Goal: Task Accomplishment & Management: Manage account settings

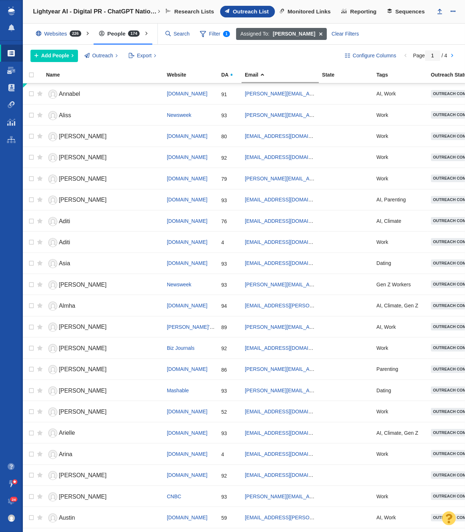
click at [315, 34] on span at bounding box center [320, 34] width 11 height 12
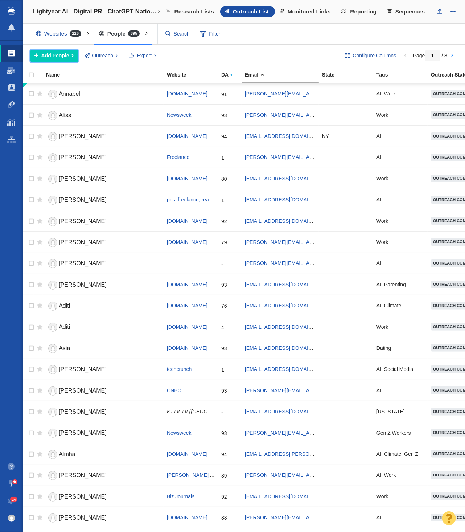
click at [55, 57] on span "Add People" at bounding box center [55, 56] width 28 height 8
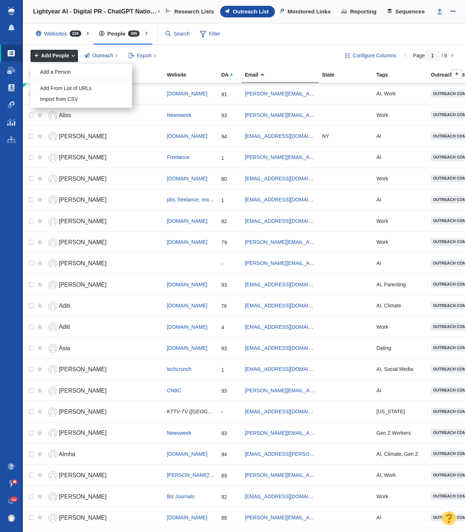
click at [65, 69] on div "Add a Person" at bounding box center [81, 71] width 102 height 11
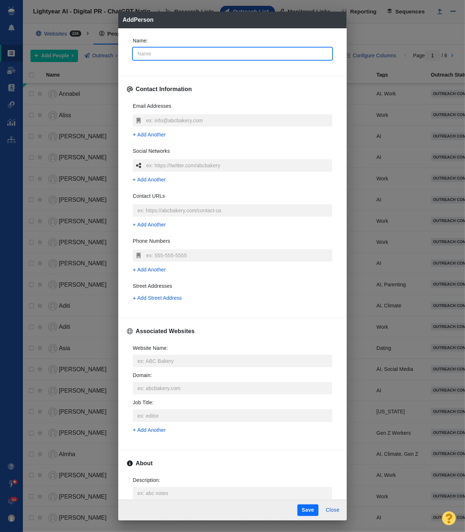
type input "c"
type textarea "x"
type input "C"
type textarea "x"
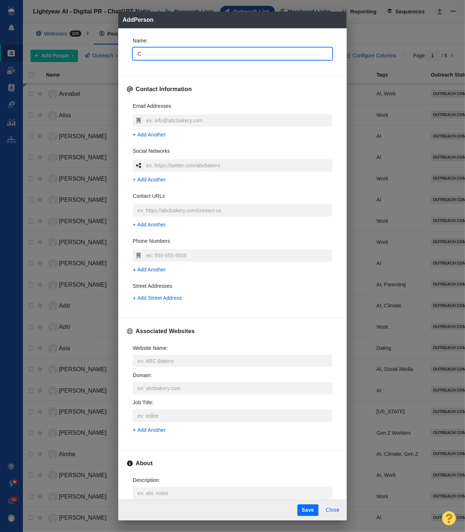
type input "Cl"
type textarea "x"
type input "Cla"
type textarea "x"
type input "Clai"
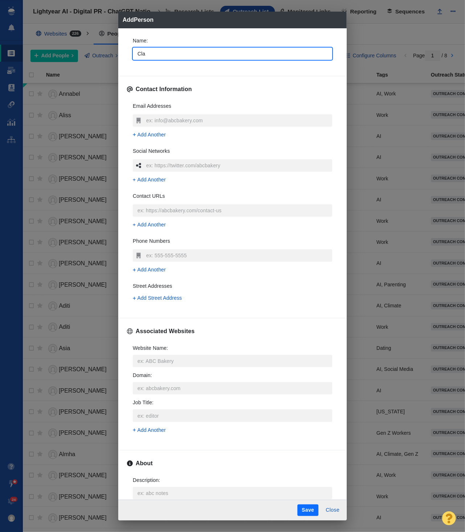
type textarea "x"
type input "Clair"
type textarea "x"
type input "Claire"
type textarea "x"
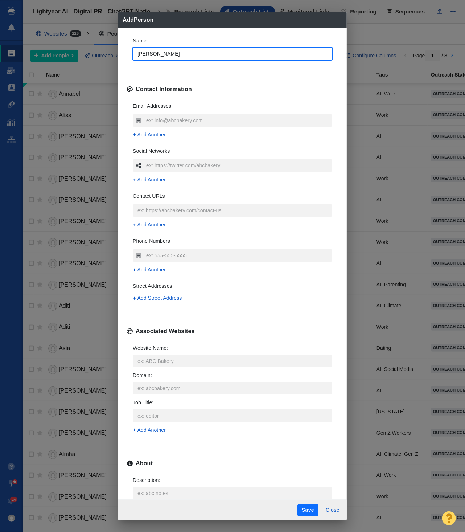
type input "Claire"
type textarea "x"
type input "Claire H"
type textarea "x"
type input "Claire Ha"
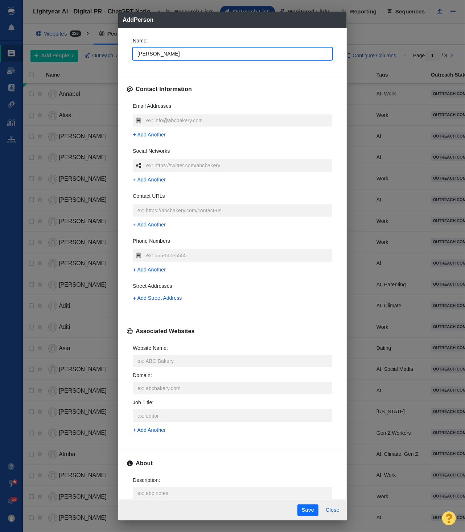
type textarea "x"
type input "Claire Has"
type textarea "x"
type input "Claire Hast"
type textarea "x"
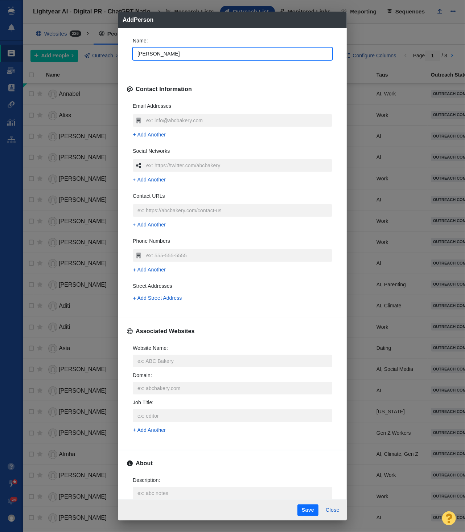
type input "Claire Hasti"
type textarea "x"
type input "Claire Hastin"
type textarea "x"
type input "Claire Hasting"
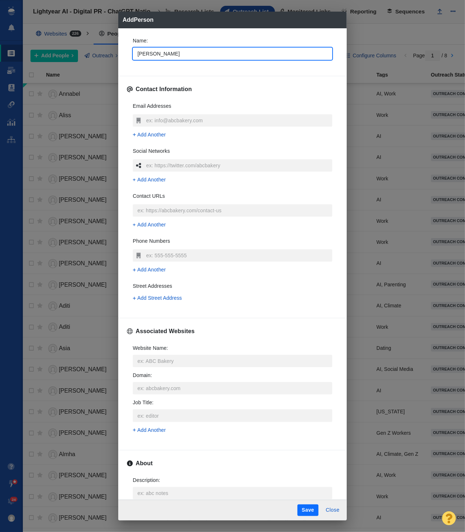
type textarea "x"
type input "Claire Hastings"
type textarea "x"
type input "Claire Hastings"
type textarea "x"
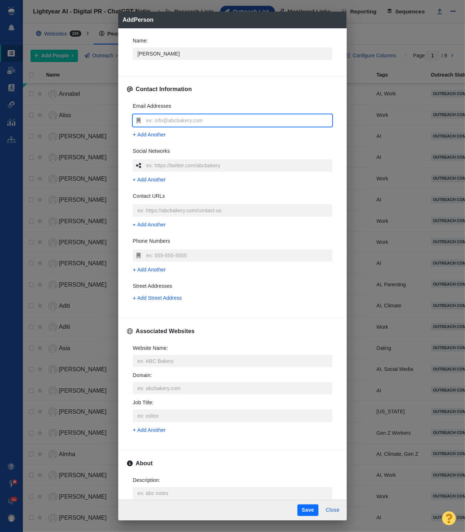
click at [190, 115] on input "text" at bounding box center [238, 120] width 188 height 12
type input "c"
type textarea "x"
type input "cl"
type textarea "x"
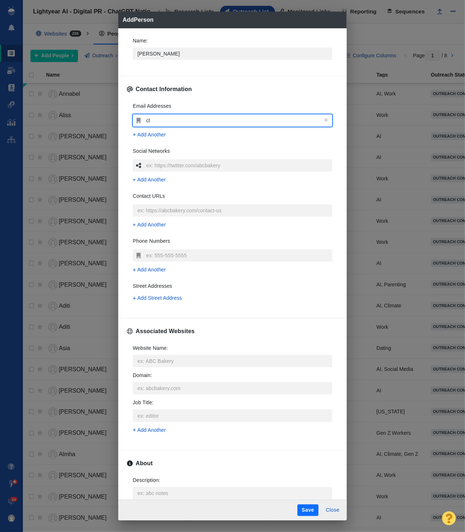
type input "cla"
type textarea "x"
type input "clai"
type textarea "x"
type input "clair"
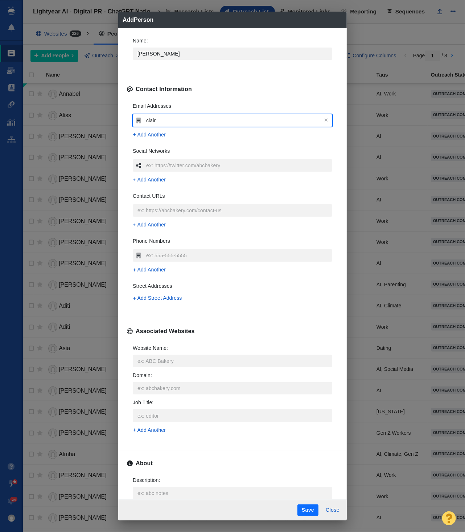
type textarea "x"
type input "claire"
type textarea "x"
type input "claireh"
type textarea "x"
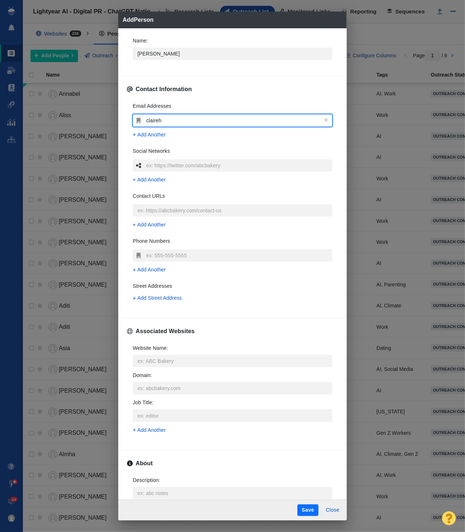
type input "claireha"
type textarea "x"
type input "clairehas"
type textarea "x"
type input "clairehast"
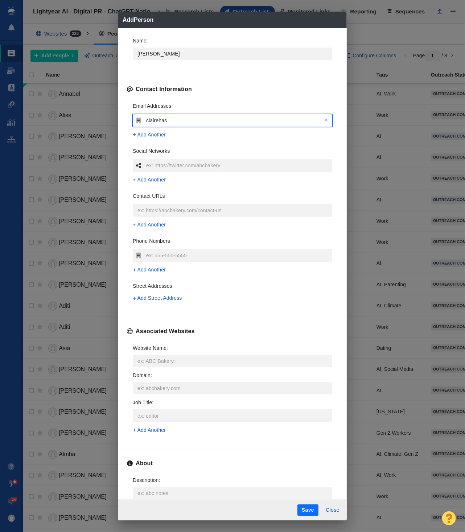
type textarea "x"
type input "clairehasti"
type textarea "x"
type input "clairehastin"
type textarea "x"
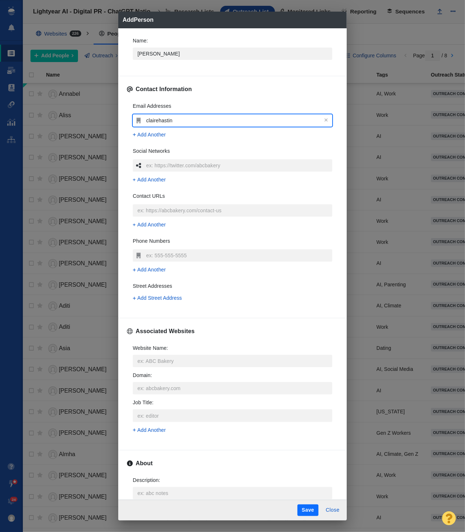
type input "clairehasting"
type textarea "x"
type input "clairehastings"
type textarea "x"
type input "clairehastingsw"
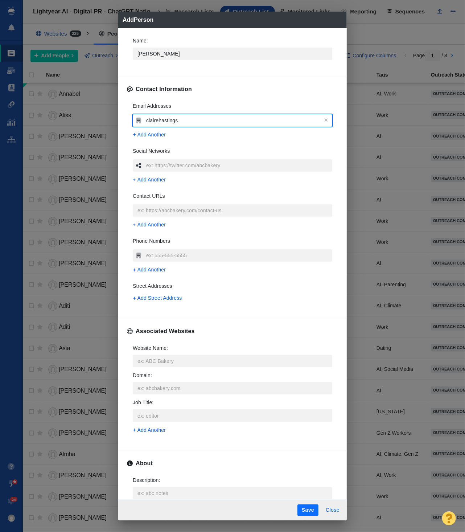
type textarea "x"
type input "clairehastingswr"
type textarea "x"
type input "clairehastingswri"
type textarea "x"
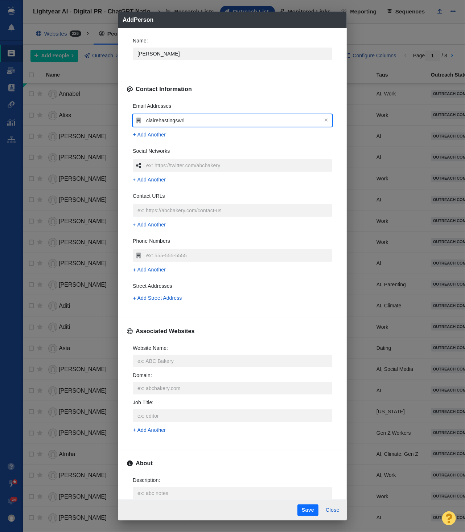
type input "clairehastingswrit"
type textarea "x"
type input "clairehastingswrite"
type textarea "x"
type input "clairehastingswrites"
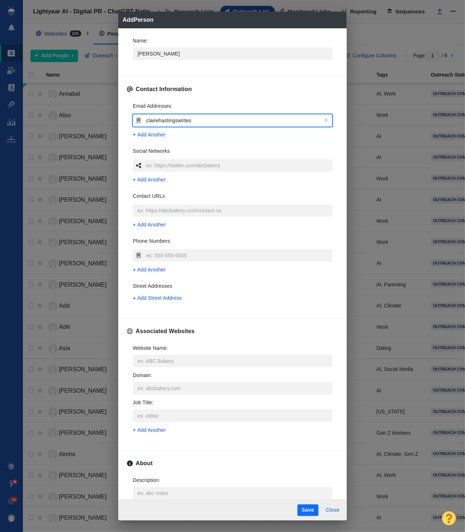
type textarea "x"
type input "clairehastingswrites@"
type textarea "x"
type input "clairehastingswrites@g"
type textarea "x"
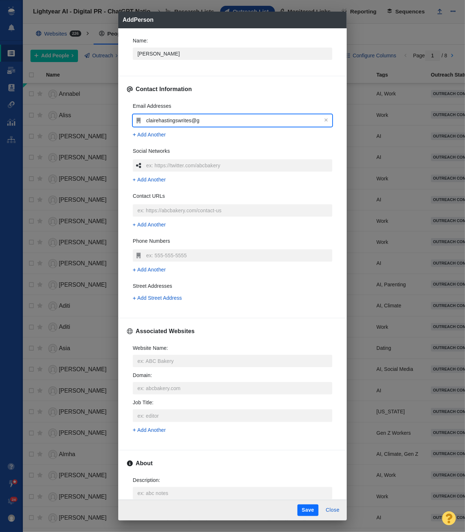
type input "clairehastingswrites@gm"
type textarea "x"
type input "clairehastingswrites@gma"
type textarea "x"
type input "clairehastingswrites@gmai"
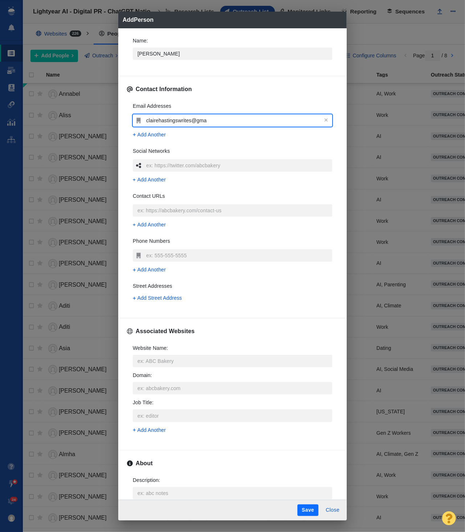
type textarea "x"
type input "clairehastingswrites@gmail"
type textarea "x"
type input "clairehastingswrites@gmail."
type textarea "x"
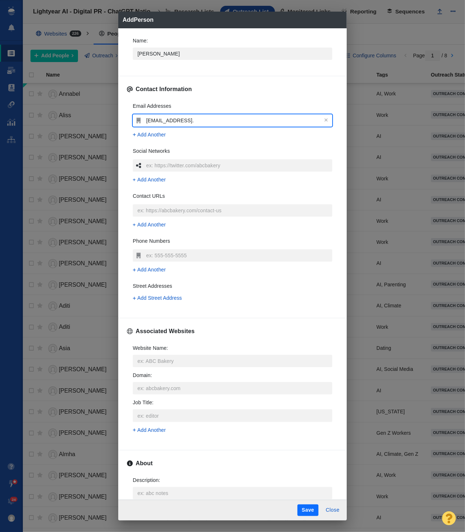
type input "clairehastingswrites@gmail.c"
type textarea "x"
type input "clairehastingswrites@gmail.co"
type textarea "x"
type input "clairehastingswrites@gmail.com"
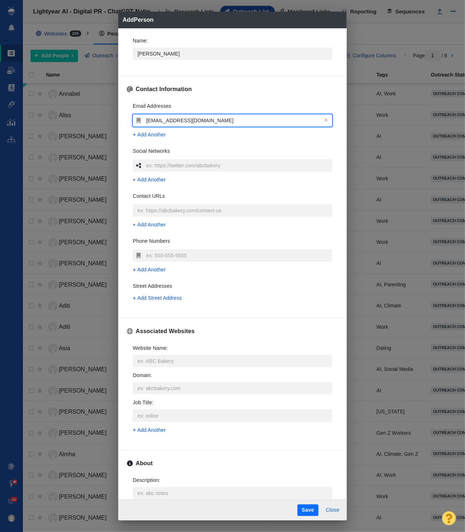
type textarea "x"
type input "clairehastingswrites@gmail.com"
click at [187, 363] on input "Website Name :" at bounding box center [232, 361] width 199 height 12
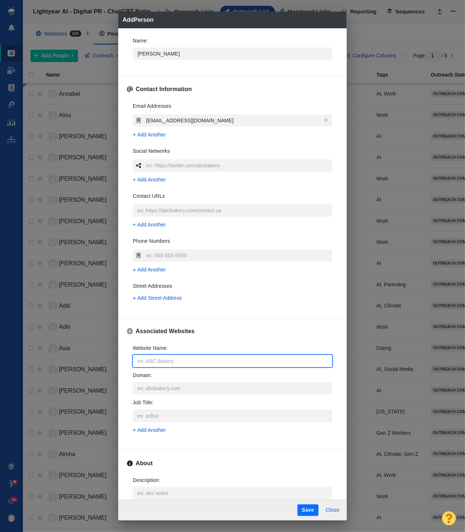
type input "w"
type textarea "x"
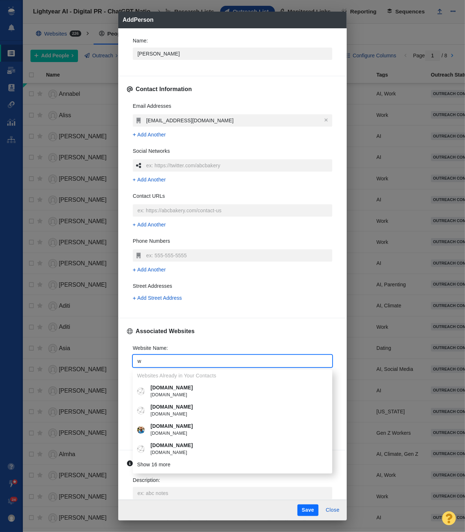
type input "wz"
type textarea "x"
type input "wz."
type textarea "x"
type input "wz"
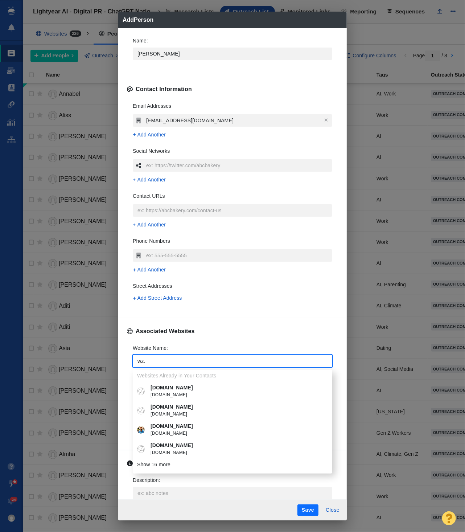
type textarea "x"
type input "w"
type textarea "x"
type input "q"
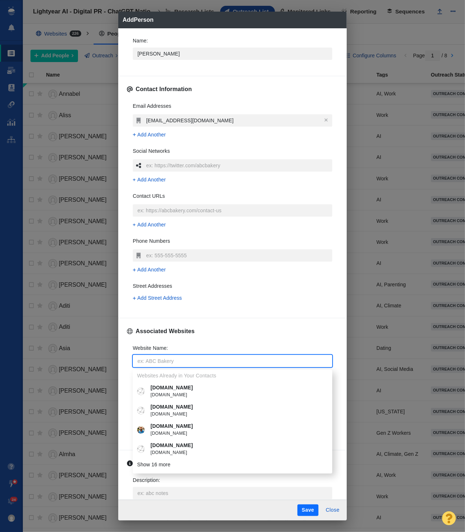
type textarea "x"
type input "qz"
type textarea "x"
type input "qz."
type textarea "x"
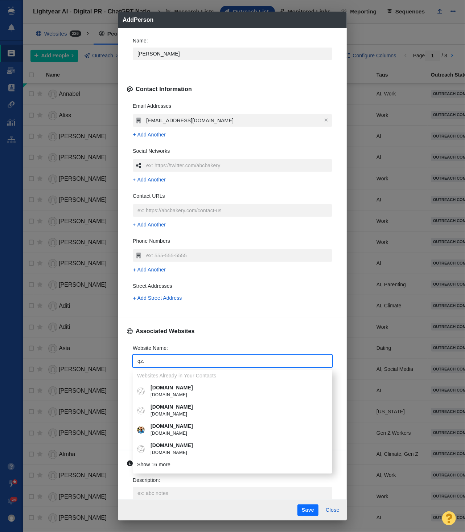
type input "qz.c"
type textarea "x"
type input "qz.co"
type textarea "x"
type input "qz.com"
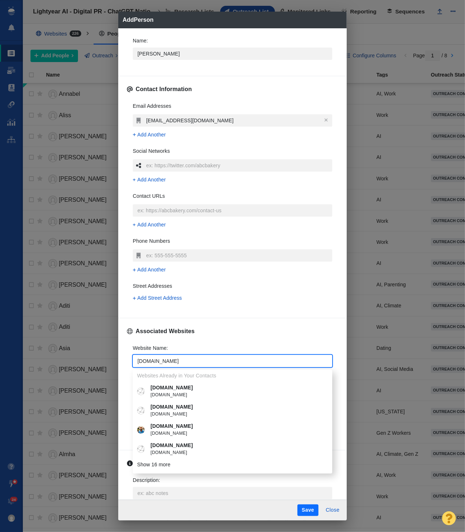
type textarea "x"
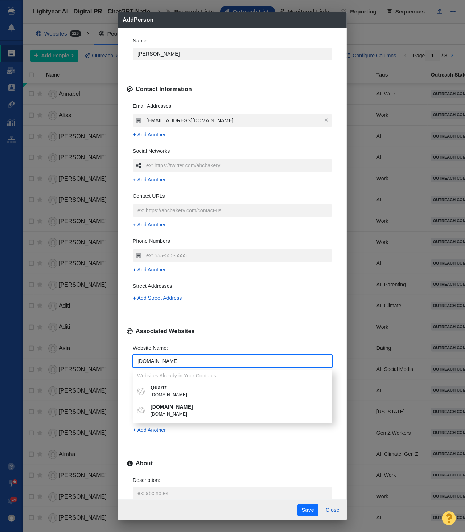
type input "qz.com"
click at [198, 391] on span "qz.com" at bounding box center [238, 394] width 174 height 7
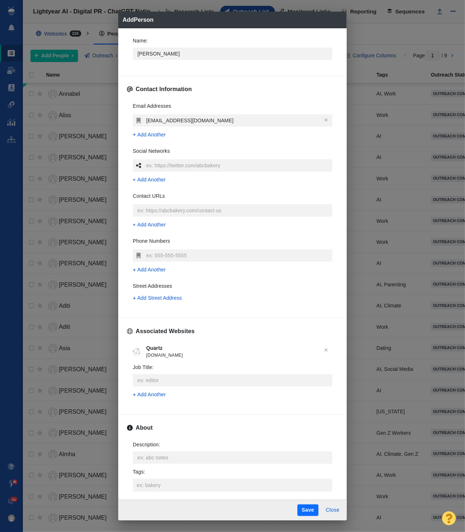
click at [314, 508] on button "Save" at bounding box center [307, 510] width 21 height 12
type textarea "x"
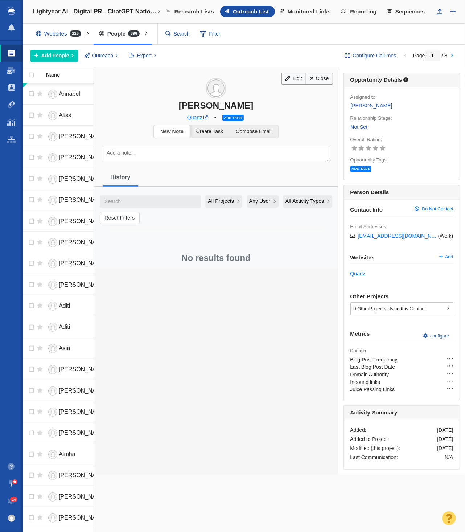
click at [376, 103] on link "[PERSON_NAME]" at bounding box center [371, 106] width 42 height 8
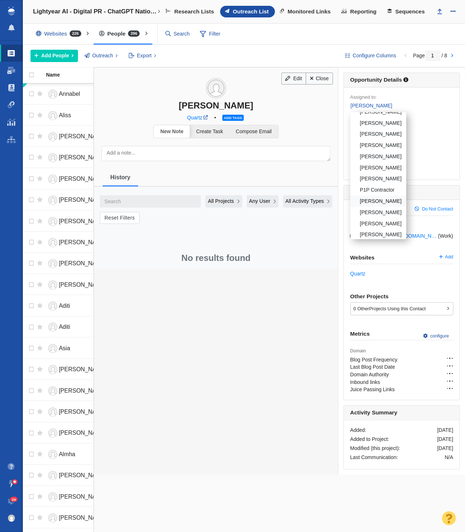
scroll to position [34, 0]
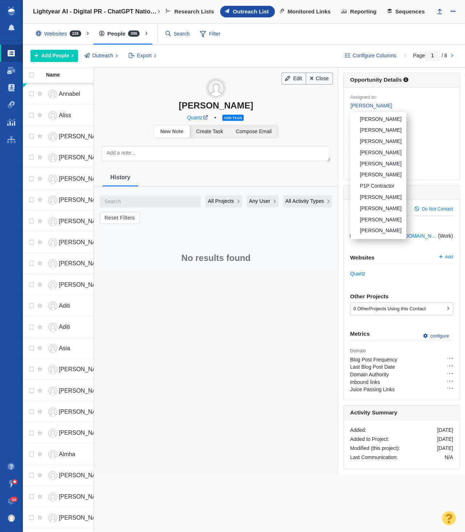
click at [436, 181] on div at bounding box center [232, 266] width 465 height 532
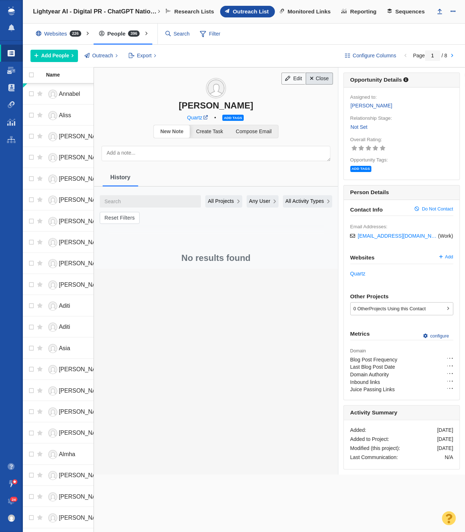
click at [320, 79] on link "Close" at bounding box center [319, 79] width 27 height 12
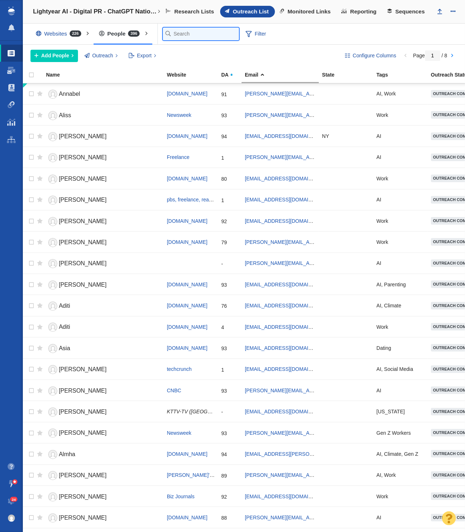
click at [175, 32] on input "text" at bounding box center [201, 34] width 76 height 13
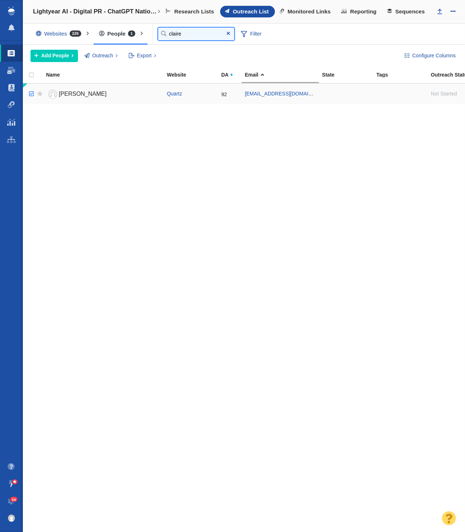
type input "claire"
checkbox input "true"
click at [30, 91] on input "checkbox" at bounding box center [30, 94] width 11 height 16
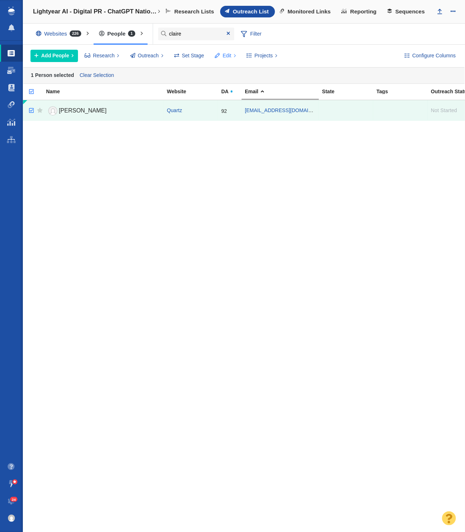
click at [223, 56] on span "Edit" at bounding box center [227, 56] width 9 height 8
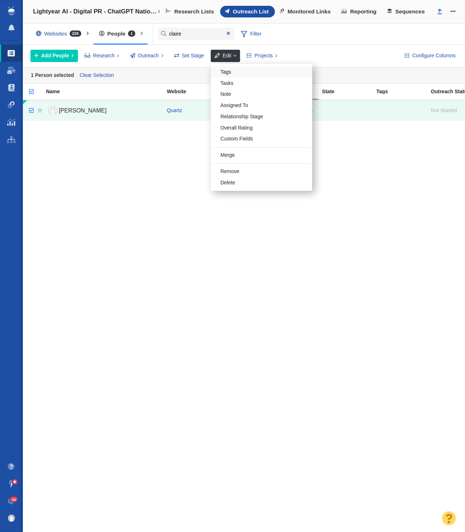
click at [238, 74] on div "Tags" at bounding box center [262, 71] width 102 height 11
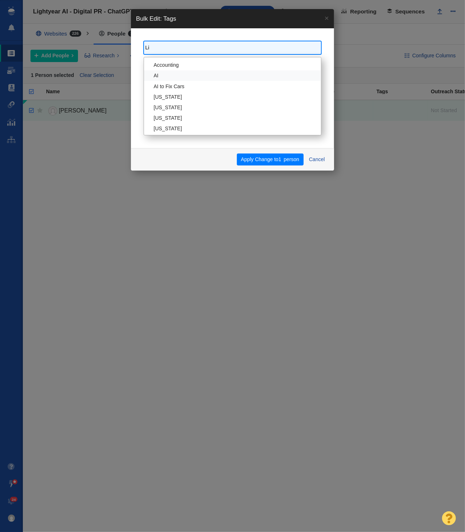
type input "Lif"
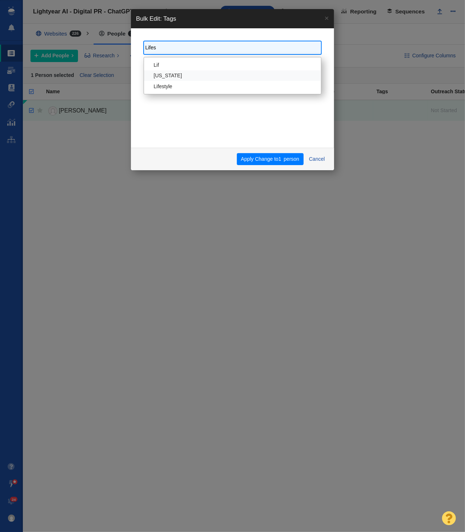
type input "Lifest"
type input "Lifestyl"
type input "Lifestyle"
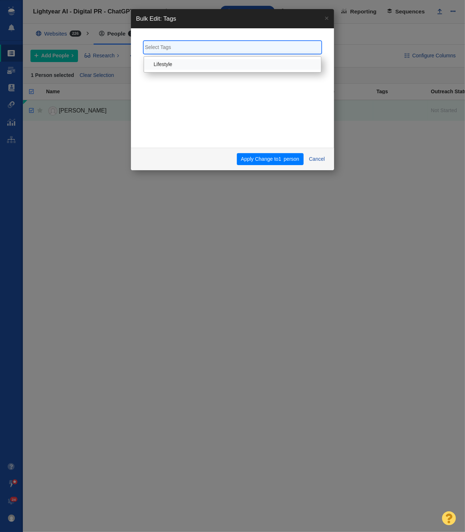
scroll to position [678, 0]
select select "Lifestyle"
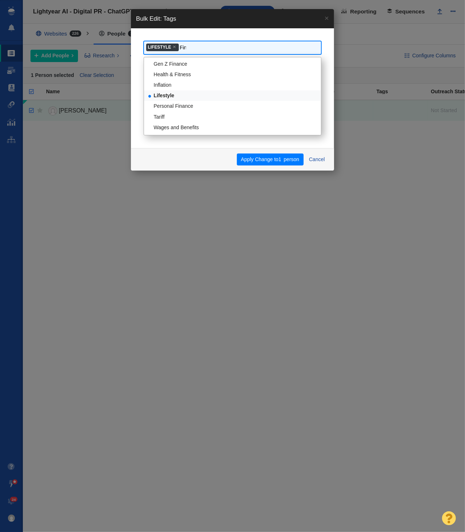
scroll to position [0, 0]
type input "Fina"
type input "Pe"
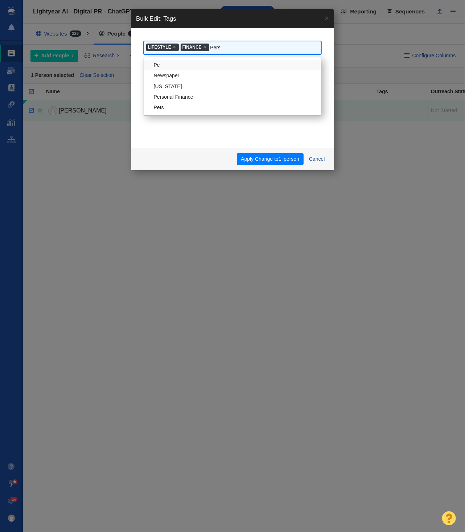
type input "Perso"
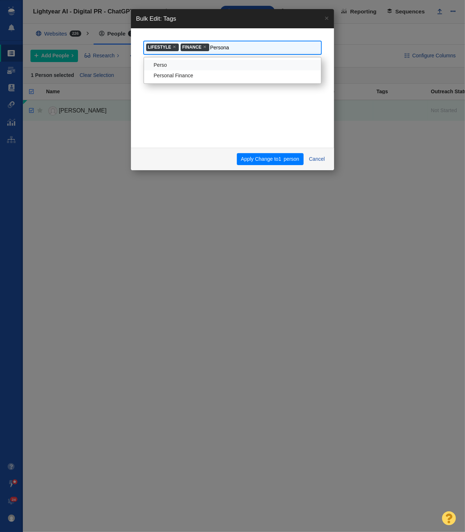
type input "Personal"
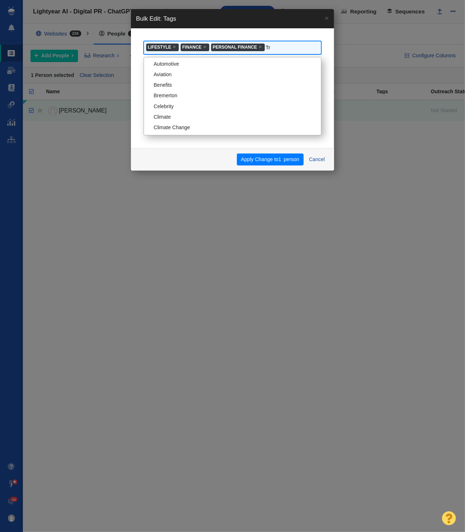
type input "Tra"
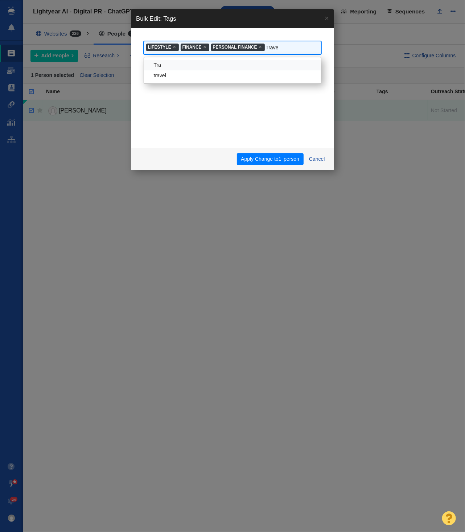
type input "Travel"
type input "Trav"
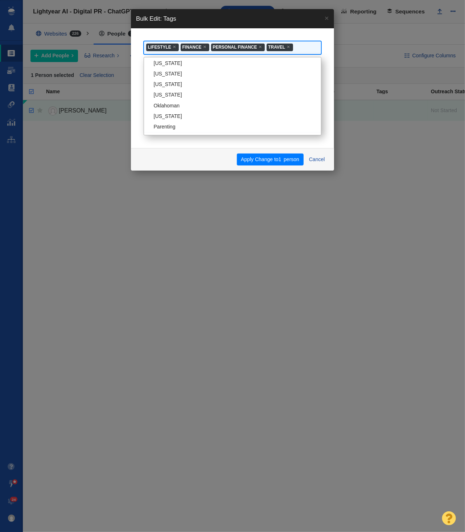
scroll to position [966, 0]
type input "ca"
type input "car"
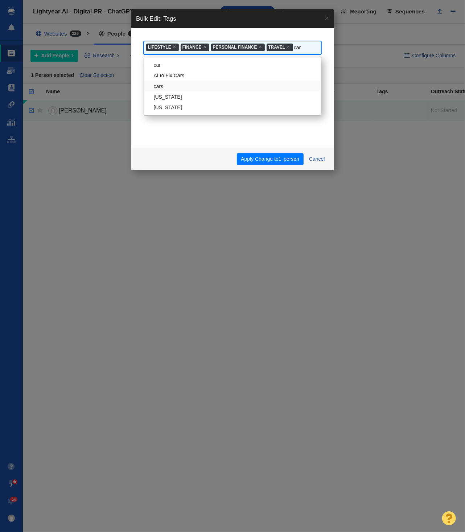
type input "care"
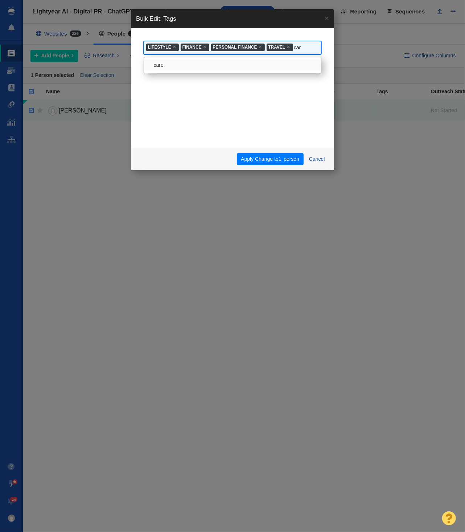
type input "ca"
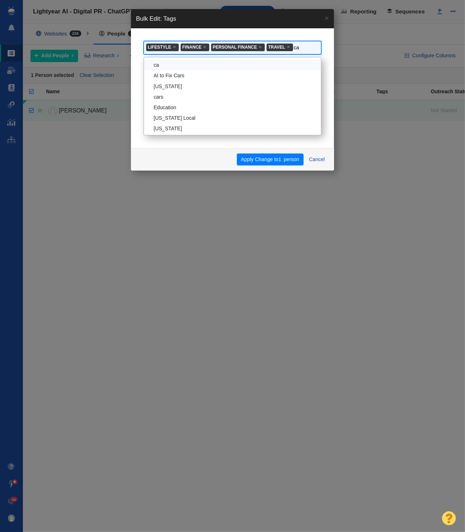
type input "c"
type input "Wo"
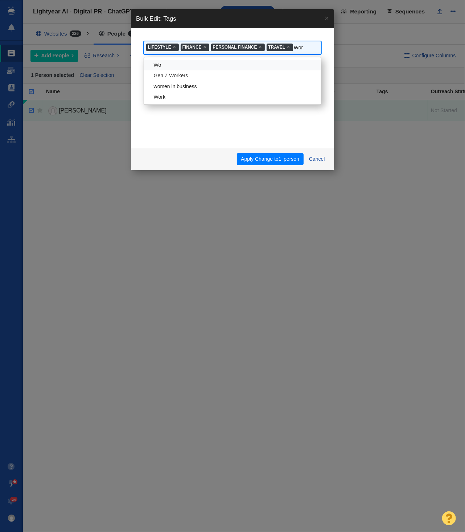
type input "Work"
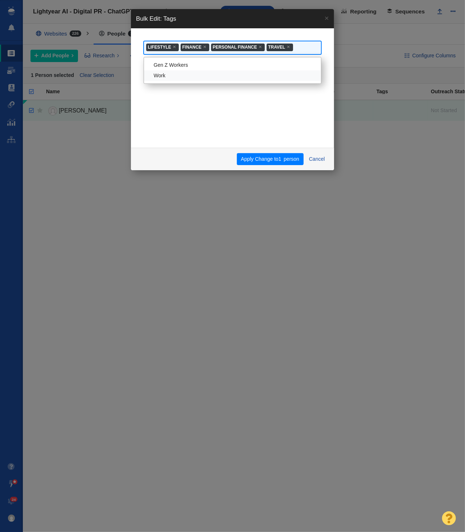
scroll to position [360, 0]
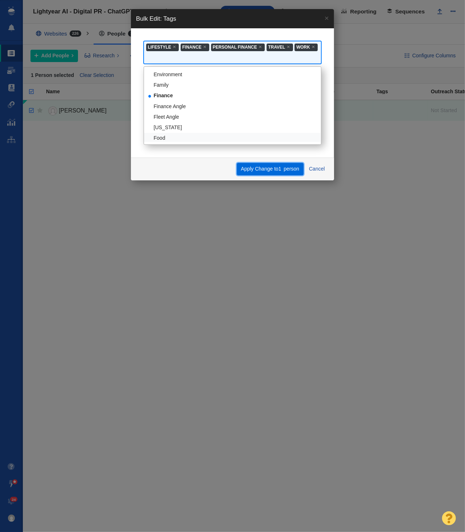
click at [286, 172] on button "Apply Change to 1 person" at bounding box center [270, 169] width 67 height 12
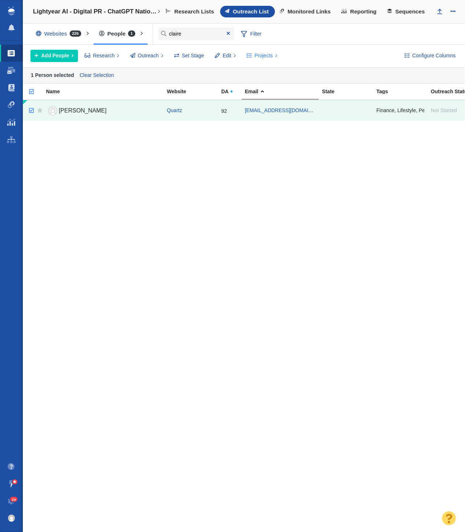
click at [265, 57] on span "Projects" at bounding box center [264, 56] width 18 height 8
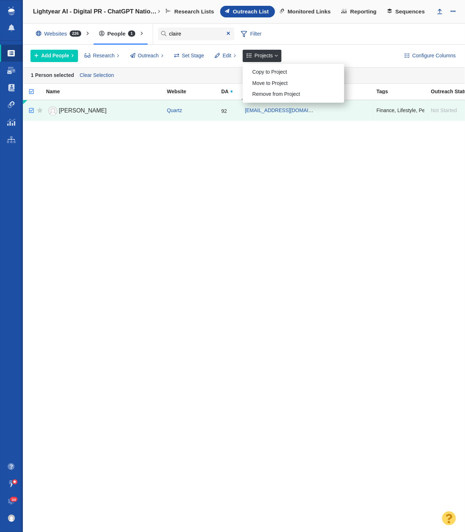
click at [265, 72] on div "Copy to Project" at bounding box center [294, 71] width 102 height 11
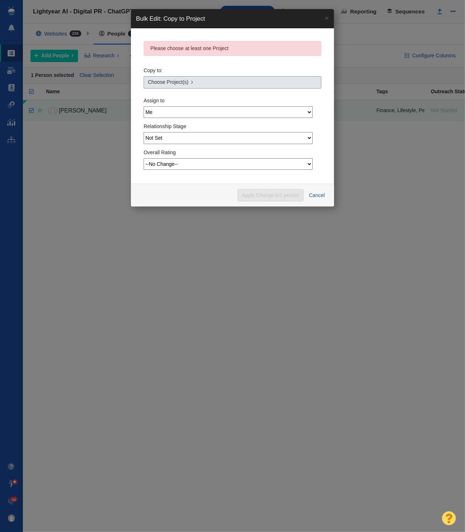
click at [197, 83] on link "Choose Project(s)" at bounding box center [233, 82] width 178 height 12
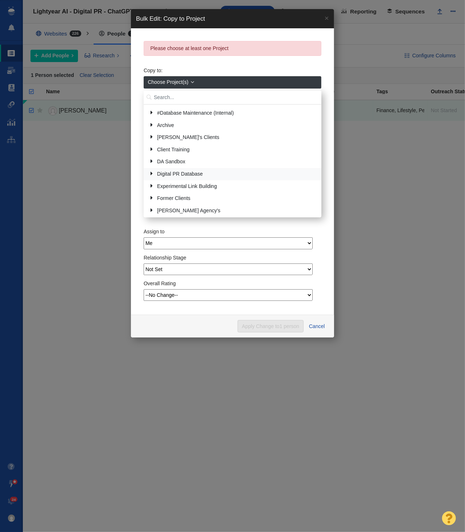
click at [149, 172] on link at bounding box center [149, 173] width 10 height 9
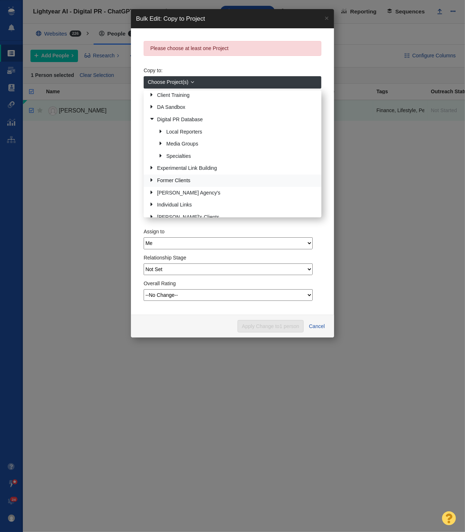
scroll to position [57, 0]
click at [153, 118] on link at bounding box center [149, 116] width 10 height 9
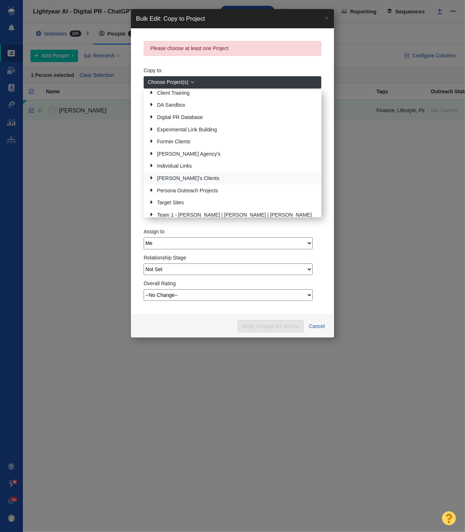
click at [152, 177] on link at bounding box center [149, 177] width 10 height 9
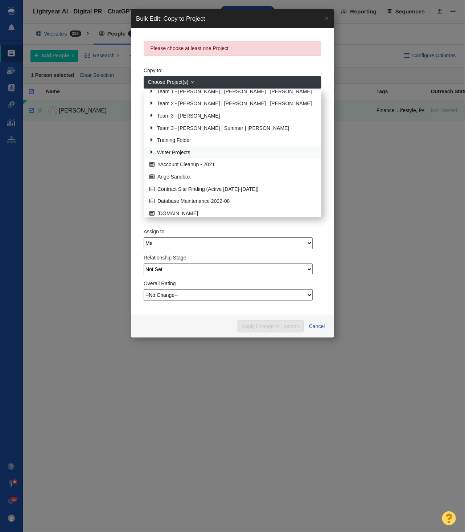
scroll to position [180, 0]
click at [152, 102] on link at bounding box center [149, 103] width 10 height 9
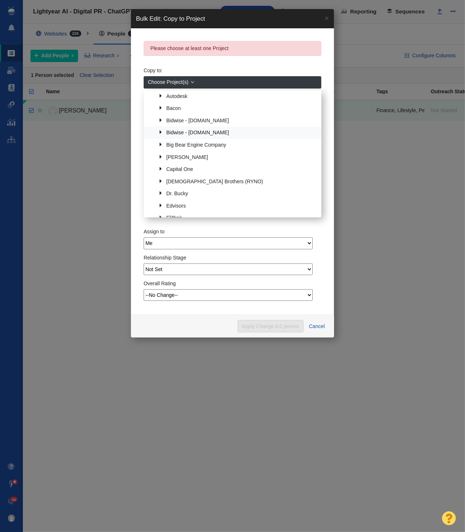
scroll to position [282, 0]
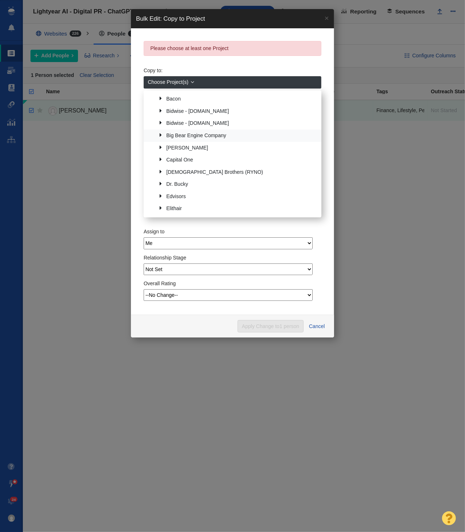
click at [162, 133] on link at bounding box center [158, 135] width 10 height 9
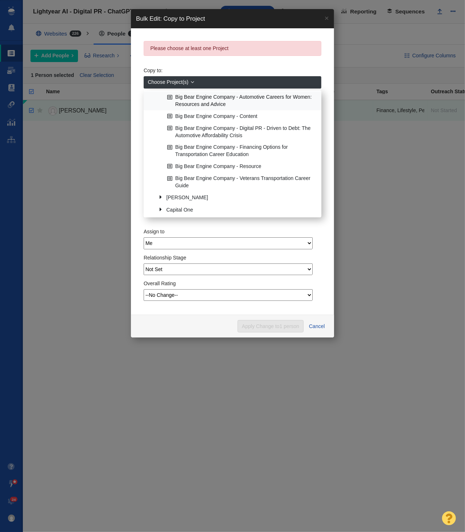
scroll to position [281, 0]
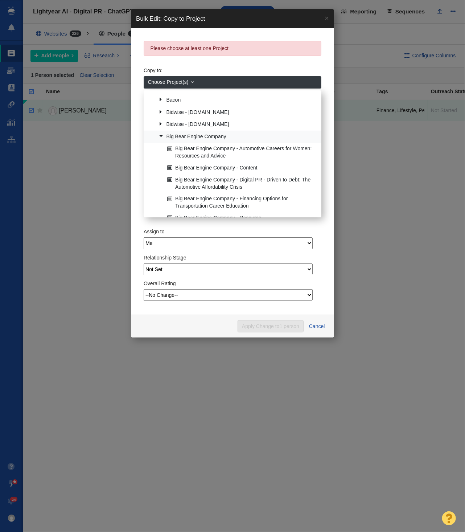
click at [161, 136] on link at bounding box center [158, 136] width 10 height 9
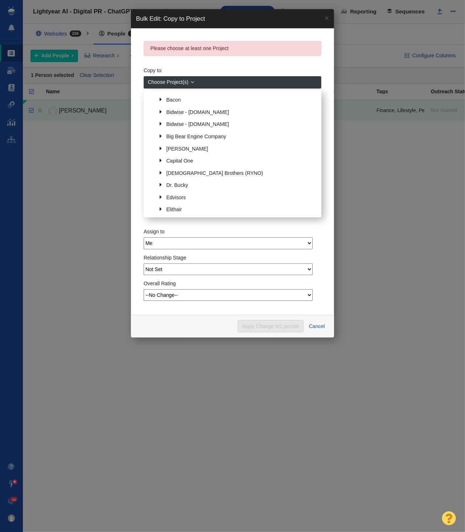
scroll to position [0, 0]
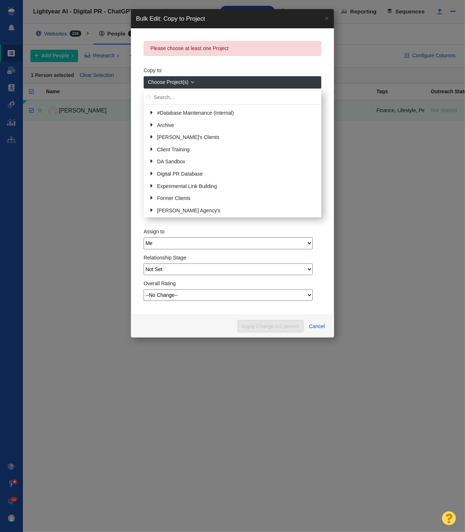
click at [178, 98] on input "text" at bounding box center [233, 97] width 178 height 14
type input "retros"
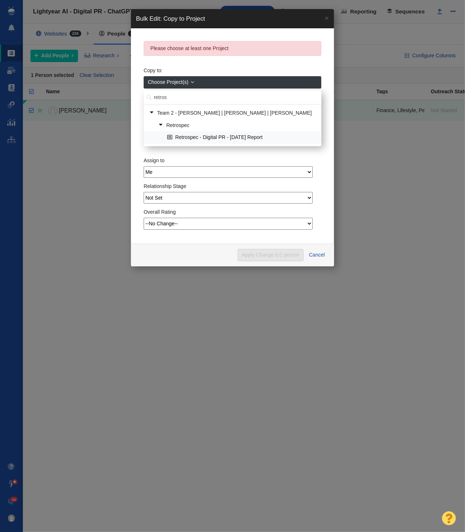
click at [222, 136] on link "Retrospec - Digital PR - [DATE] Report" at bounding box center [241, 137] width 152 height 11
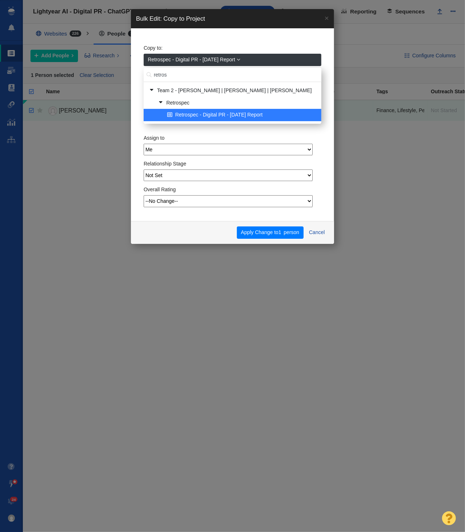
click at [237, 135] on div "Assign to Me Admin Account Dylan Carlson Jesse Vernuccio Jim Miller Katelynn Wa…" at bounding box center [233, 144] width 178 height 26
click at [235, 148] on select "Me Admin Account Dylan Carlson Jesse Vernuccio Jim Miller Katelynn Ward Kyle Oc…" at bounding box center [228, 150] width 169 height 12
click at [294, 131] on div "Assign to Me Admin Account Dylan Carlson Jesse Vernuccio Jim Miller Katelynn Wa…" at bounding box center [233, 144] width 178 height 26
click at [160, 76] on input "retros" at bounding box center [233, 75] width 178 height 14
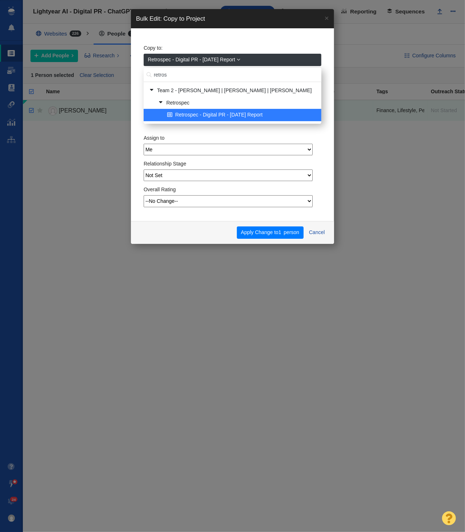
click at [160, 76] on input "retros" at bounding box center [233, 75] width 178 height 14
click at [170, 75] on input "retros" at bounding box center [233, 75] width 178 height 14
click at [198, 77] on input "retros" at bounding box center [233, 75] width 178 height 14
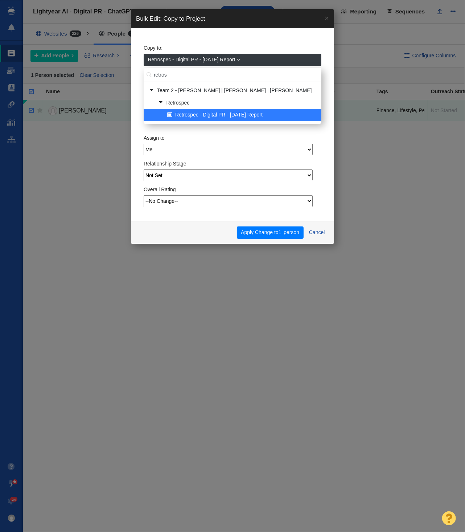
click at [171, 77] on input "retros" at bounding box center [233, 75] width 178 height 14
type input "full frame"
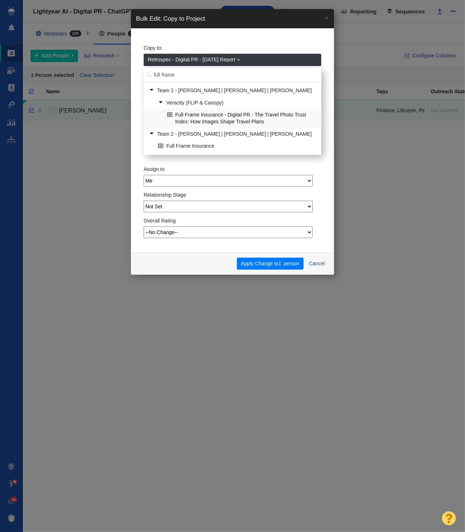
click at [240, 116] on link "Full Frame Insurance - Digital PR - The Travel Photo Trust Index: How Images Sh…" at bounding box center [241, 118] width 152 height 18
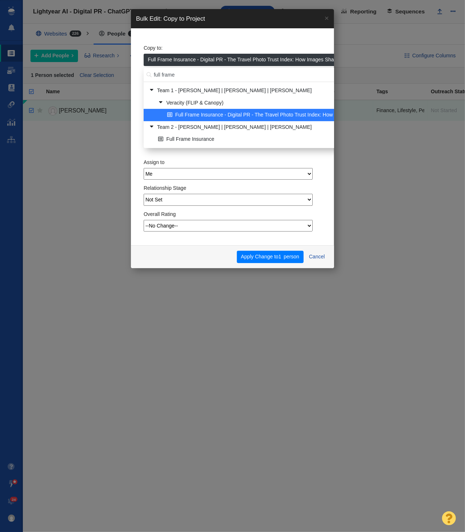
click at [178, 75] on input "full frame" at bounding box center [306, 75] width 324 height 14
click at [182, 76] on input "full frame" at bounding box center [306, 75] width 324 height 14
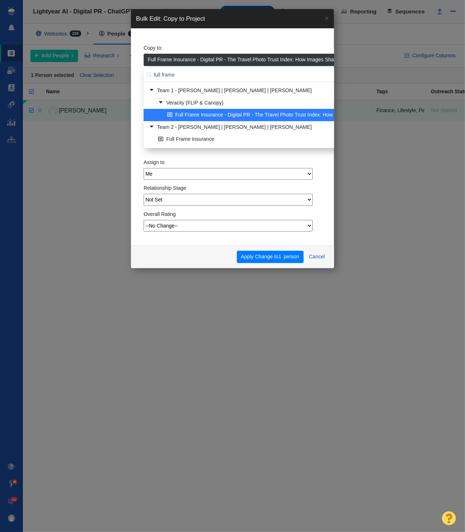
click at [181, 76] on input "full frame" at bounding box center [306, 75] width 324 height 14
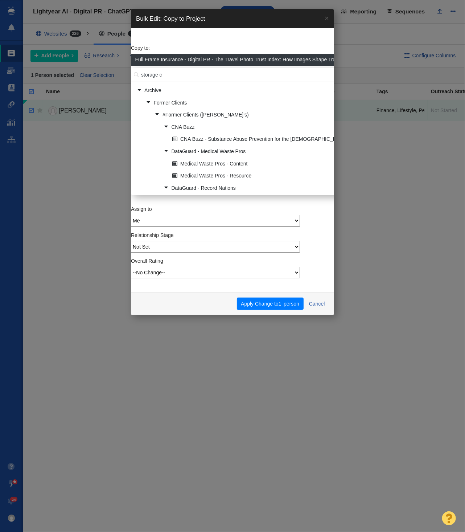
type input "storage c"
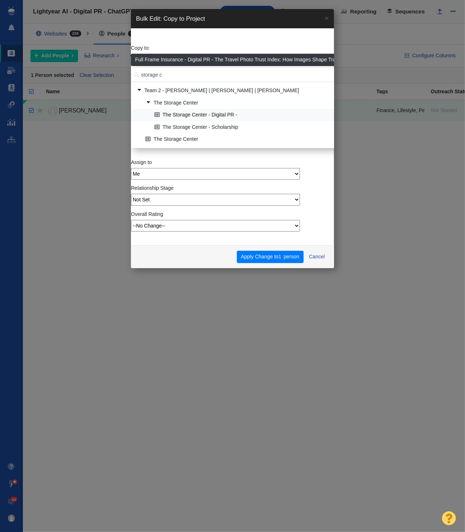
click at [226, 117] on link "The Storage Center - Digital PR -" at bounding box center [302, 115] width 298 height 11
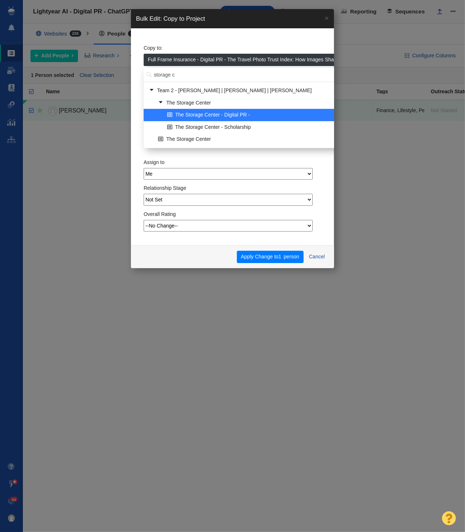
click at [182, 74] on input "storage c" at bounding box center [345, 75] width 402 height 14
click at [181, 74] on input "storage c" at bounding box center [345, 75] width 402 height 14
type input "hanwha"
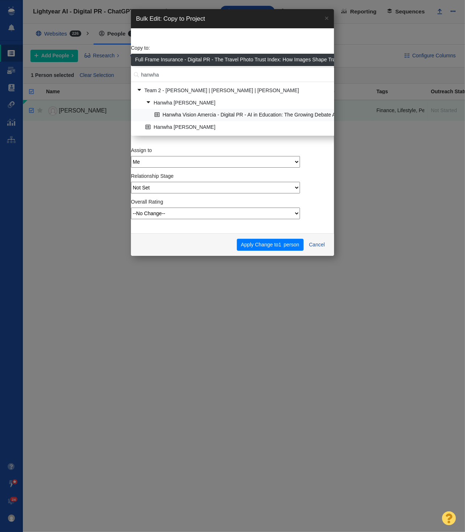
click at [215, 115] on link "Hanwha Vision Amercia - Digital PR - AI in Education: The Growing Debate Across…" at bounding box center [341, 115] width 376 height 11
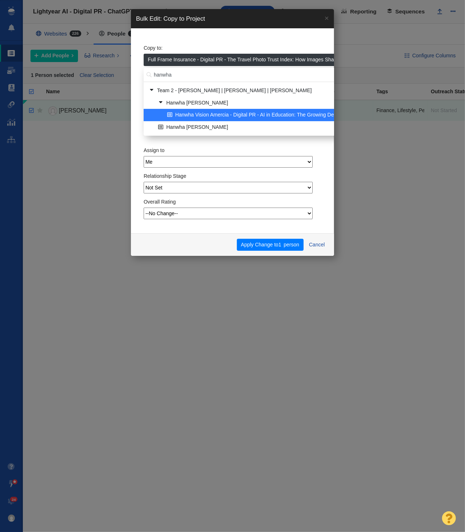
click at [169, 72] on input "hanwha" at bounding box center [450, 75] width 612 height 14
type input "elith"
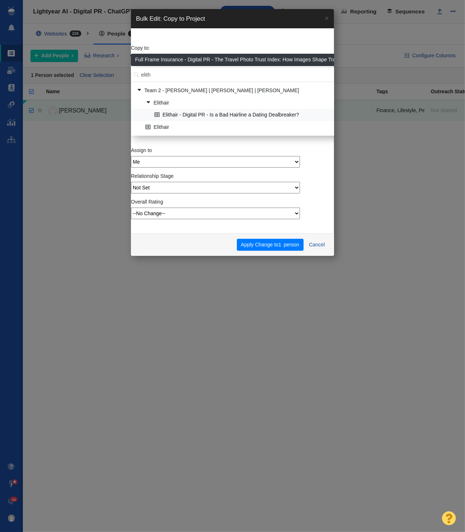
click at [185, 114] on link "Elithair - Digital PR - Is a Bad Hairline a Dating Dealbreaker?" at bounding box center [446, 115] width 586 height 11
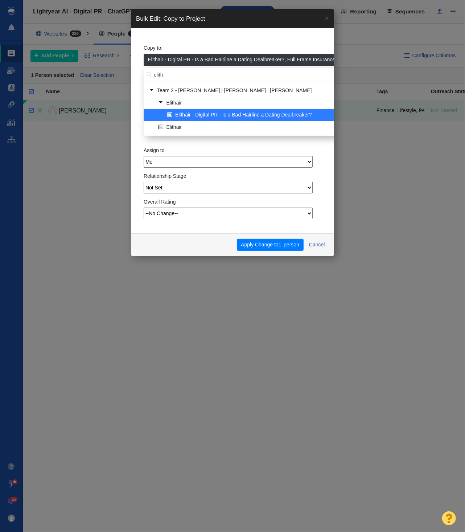
click at [179, 77] on input "elith" at bounding box center [474, 75] width 661 height 14
type input "emci"
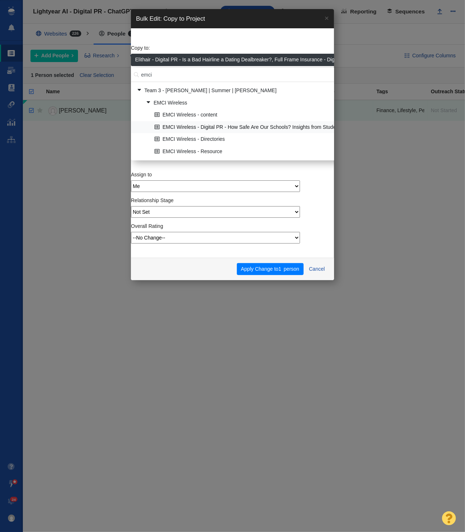
click at [234, 124] on link "EMCI Wireless - Digital PR - How Safe Are Our Schools? Insights from Students A…" at bounding box center [470, 126] width 635 height 11
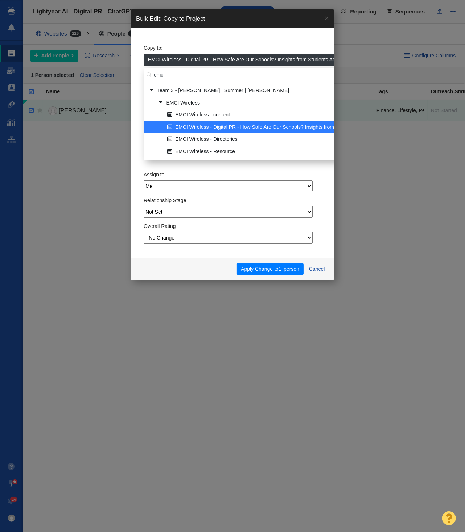
click at [167, 73] on input "emci" at bounding box center [471, 75] width 654 height 14
click at [166, 73] on input "emci" at bounding box center [471, 75] width 654 height 14
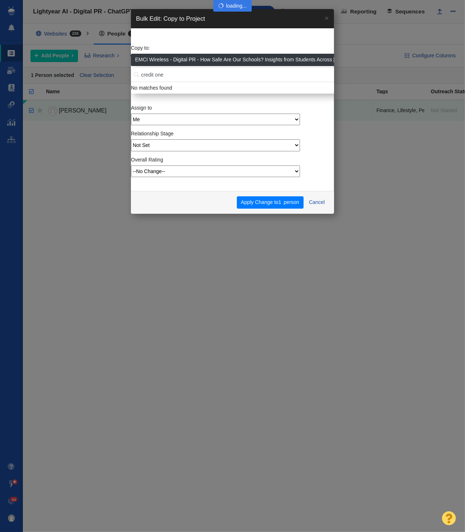
type input "credit one"
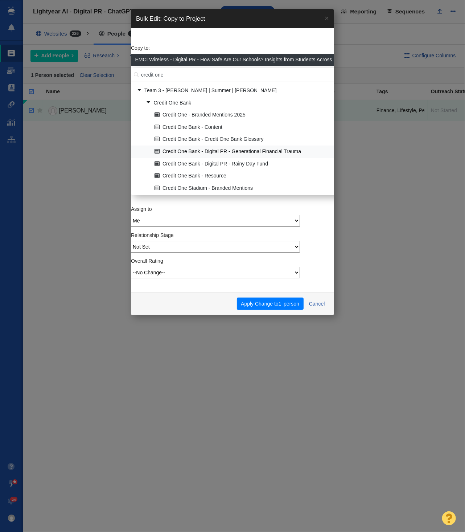
scroll to position [2, 0]
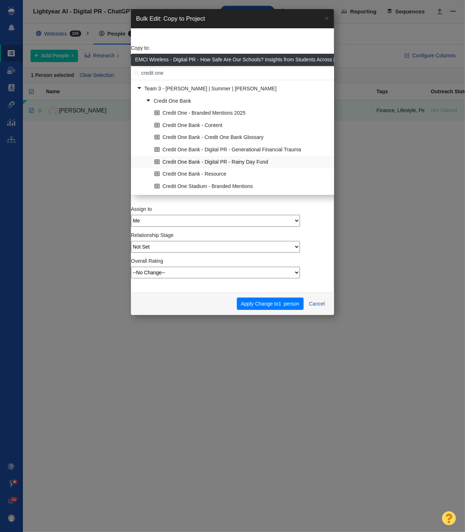
click at [252, 161] on link "Credit One Bank - Digital PR - Rainy Day Fund" at bounding box center [467, 161] width 628 height 11
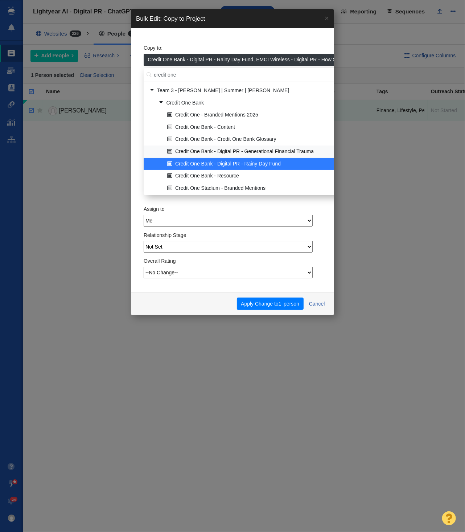
click at [272, 150] on link "Credit One Bank - Digital PR - Generational Financial Trauma" at bounding box center [421, 151] width 513 height 11
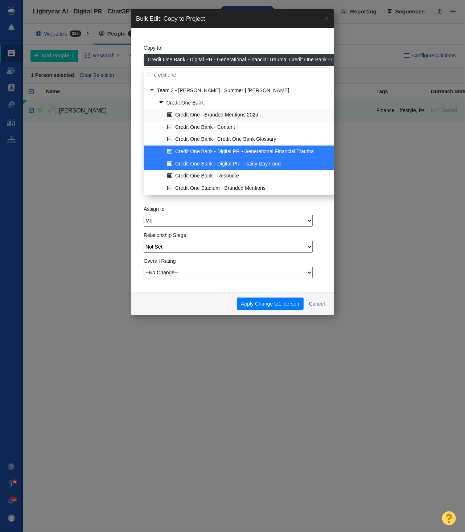
click at [230, 115] on link "Credit One - Branded Mentions 2025" at bounding box center [422, 115] width 515 height 11
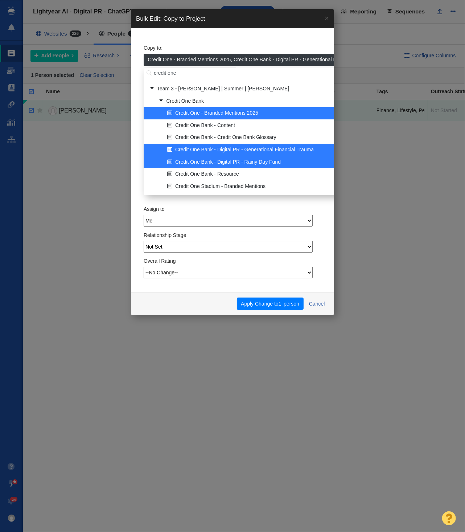
click at [194, 73] on input "credit one" at bounding box center [330, 73] width 372 height 14
click at [193, 73] on input "credit one" at bounding box center [330, 73] width 372 height 14
type input "social stat"
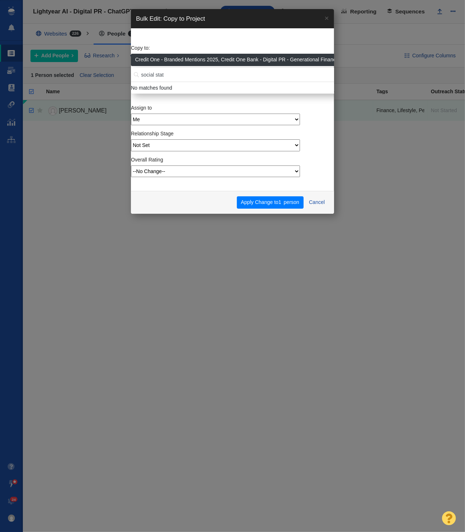
click at [281, 121] on select "Me Admin Account Dylan Carlson Jesse Vernuccio Jim Miller Katelynn Ward Kyle Oc…" at bounding box center [215, 120] width 169 height 12
select select "9"
click at [131, 114] on select "Me Admin Account Dylan Carlson Jesse Vernuccio Jim Miller Katelynn Ward Kyle Oc…" at bounding box center [215, 120] width 169 height 12
click at [291, 203] on span "person" at bounding box center [292, 202] width 16 height 6
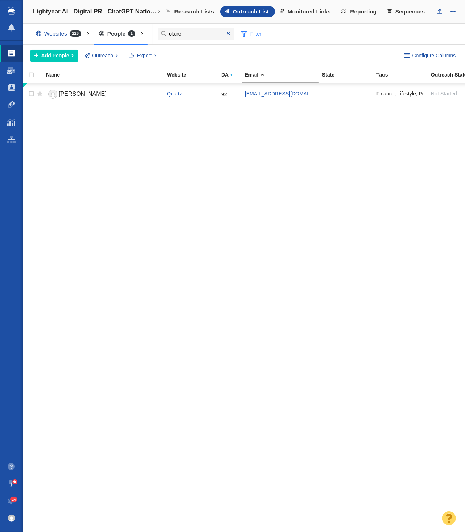
click at [227, 32] on span at bounding box center [228, 33] width 3 height 5
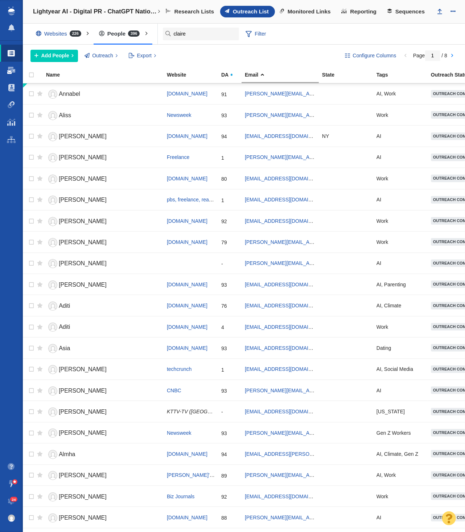
click at [13, 72] on span at bounding box center [12, 70] width 8 height 7
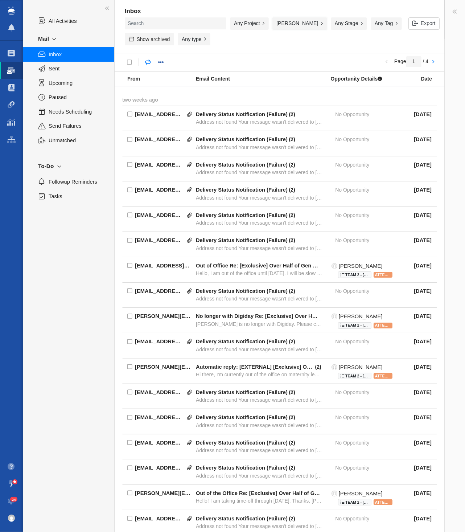
click at [296, 28] on button "[PERSON_NAME]" at bounding box center [299, 23] width 55 height 12
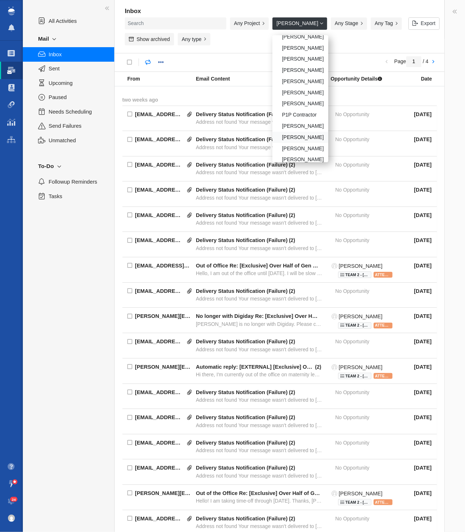
scroll to position [62, 0]
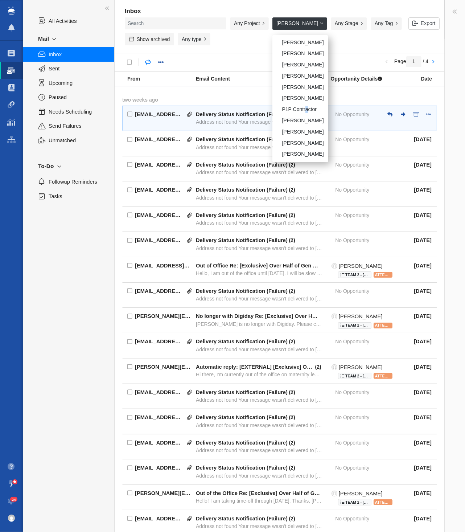
click at [313, 108] on div "P1P Contractor" at bounding box center [300, 109] width 56 height 11
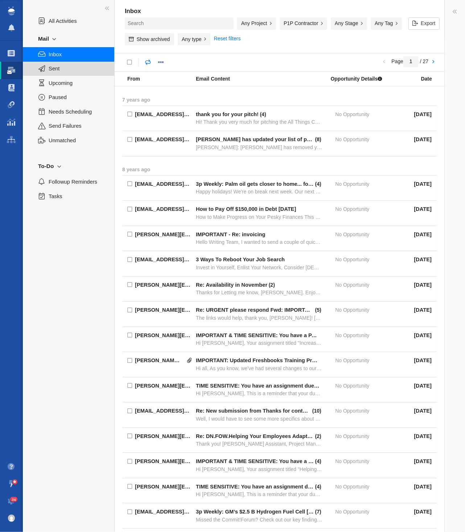
click at [64, 67] on span "Sent" at bounding box center [78, 69] width 58 height 8
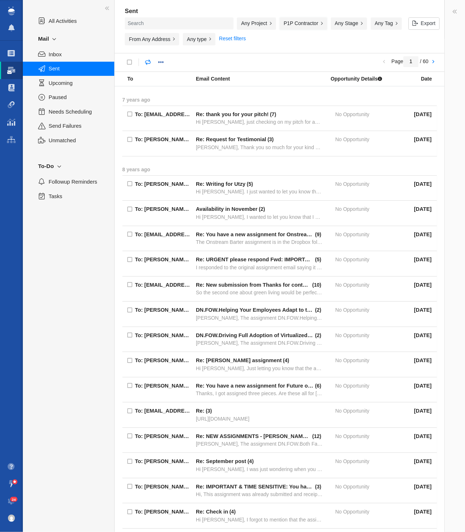
click at [296, 21] on button "P1P Contractor" at bounding box center [304, 23] width 48 height 12
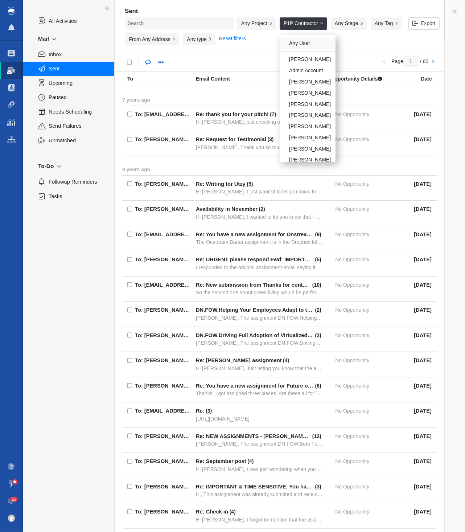
click at [305, 45] on div "Any User" at bounding box center [308, 43] width 56 height 11
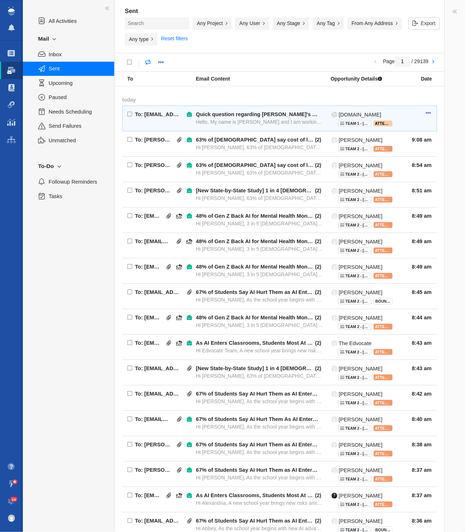
click at [247, 122] on div "Hello, My name is [PERSON_NAME] and I am working with [PERSON_NAME] Software to…" at bounding box center [259, 122] width 127 height 7
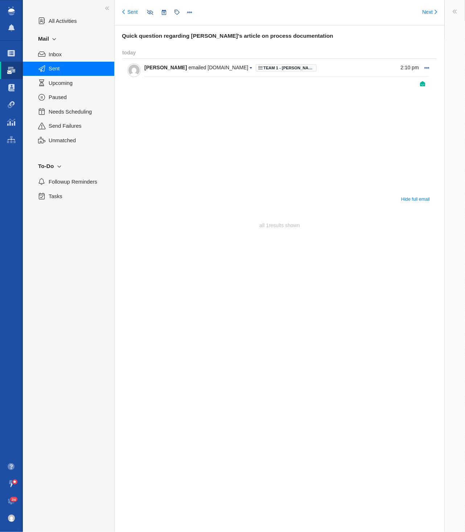
type input "message:1436460026"
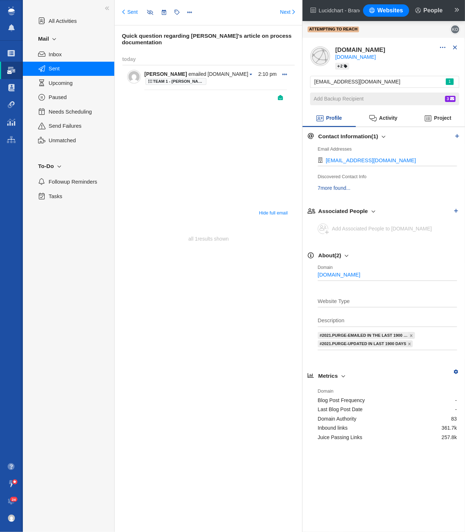
click at [455, 48] on span at bounding box center [455, 48] width 4 height 6
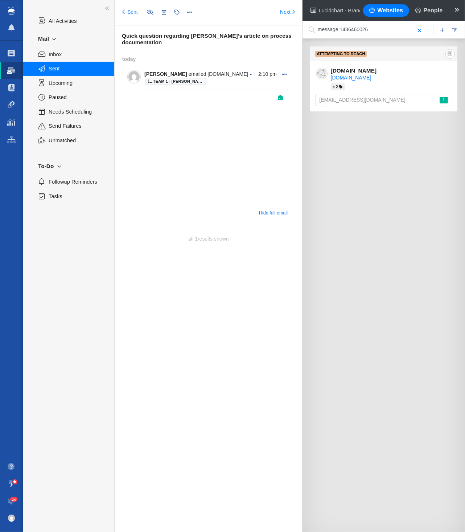
click at [457, 9] on span at bounding box center [456, 10] width 11 height 17
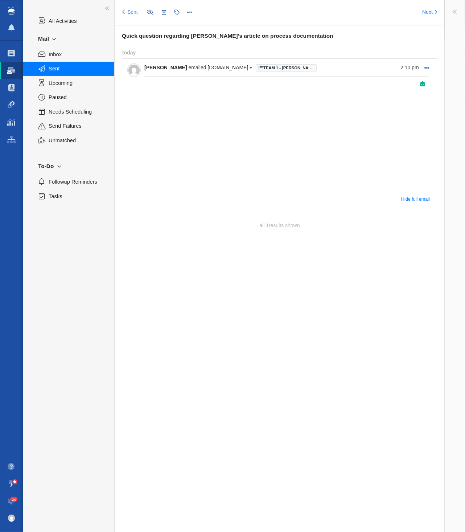
click at [61, 70] on span "Sent" at bounding box center [78, 69] width 58 height 8
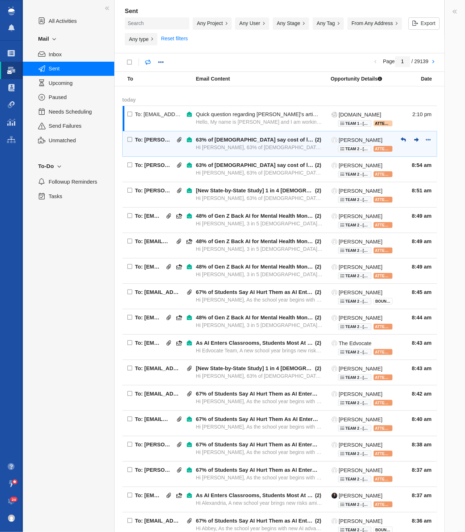
click at [261, 140] on div "63% of [DEMOGRAPHIC_DATA] say cost of living is stopping them from saving for r…" at bounding box center [255, 139] width 118 height 7
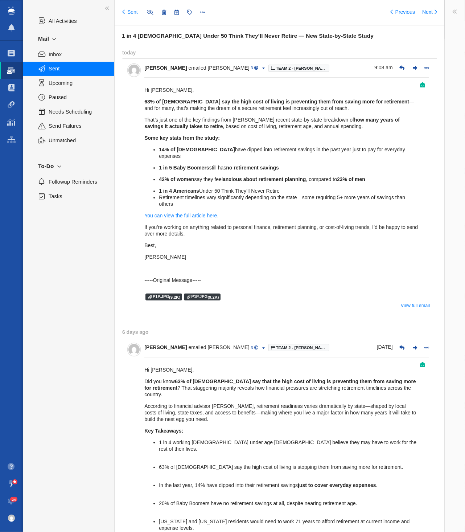
type input "message:1436261179"
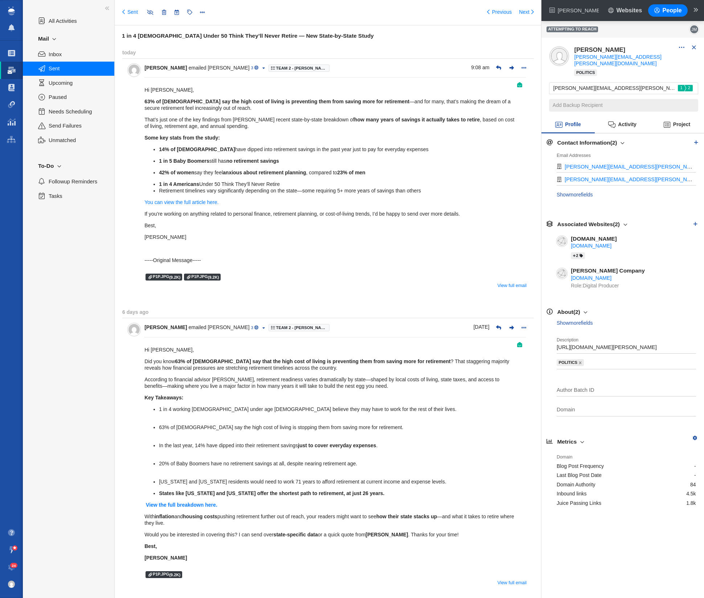
click at [351, 225] on p "Best," at bounding box center [329, 225] width 371 height 7
click at [373, 226] on p "Best," at bounding box center [329, 225] width 371 height 7
click at [241, 205] on div "Hi [PERSON_NAME], 63% of [DEMOGRAPHIC_DATA] say the high cost of living is prev…" at bounding box center [329, 175] width 371 height 177
click at [465, 11] on span at bounding box center [695, 10] width 11 height 17
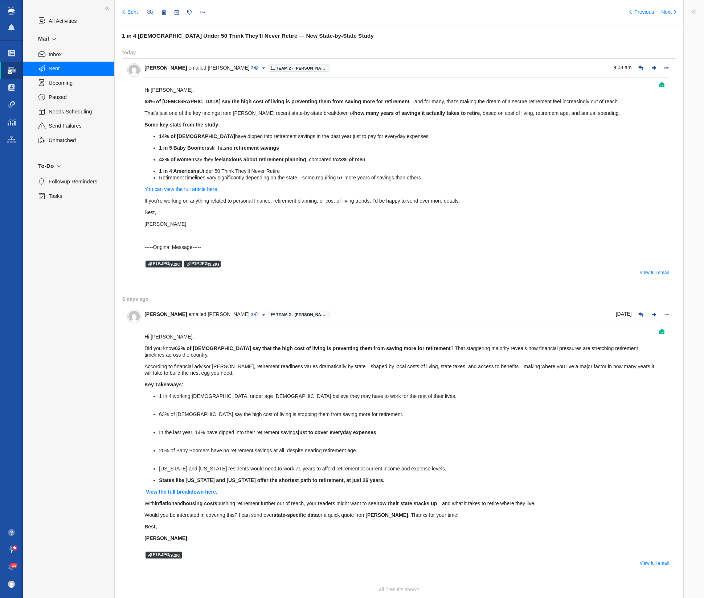
click at [134, 12] on link "Sent" at bounding box center [130, 12] width 16 height 7
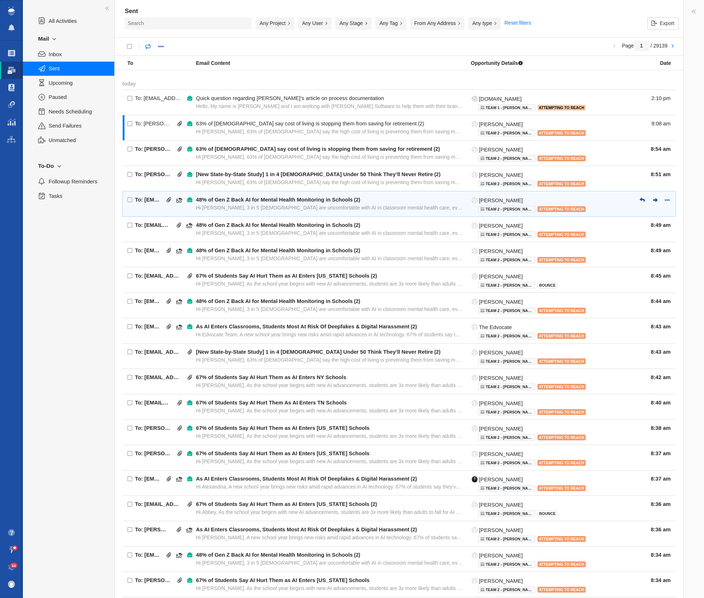
click at [386, 198] on div "48% of Gen Z Back AI for Mental Health Monitoring in Schools ( 2 )" at bounding box center [329, 200] width 267 height 7
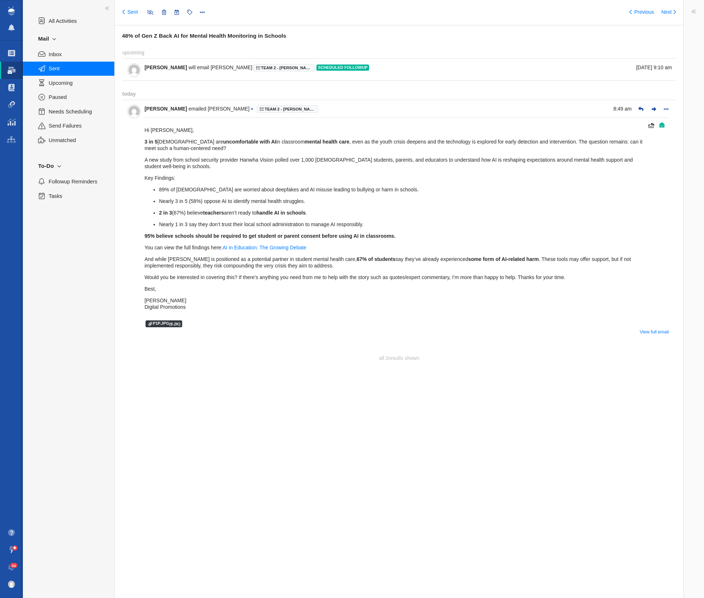
type input "message:1436243111"
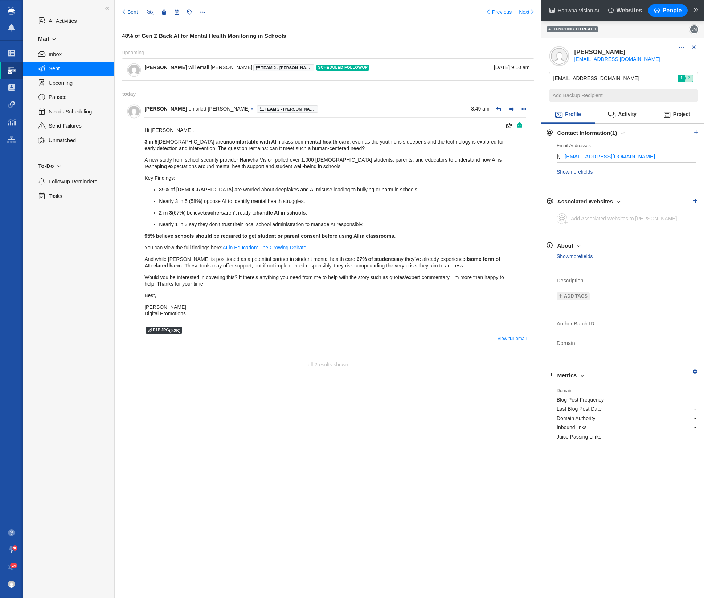
click at [123, 10] on span at bounding box center [123, 12] width 3 height 7
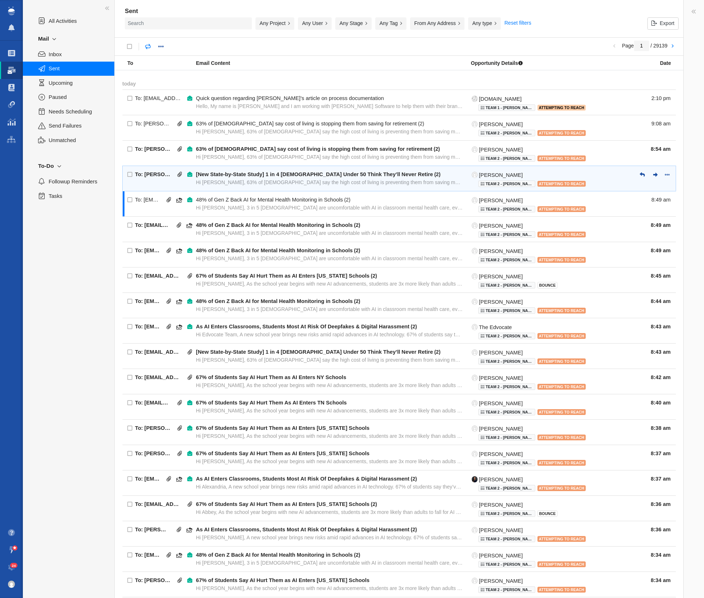
click at [343, 175] on div "[New State-by-State Study] 1 in 4 [DEMOGRAPHIC_DATA] Under 50 Think They’ll Nev…" at bounding box center [314, 174] width 237 height 7
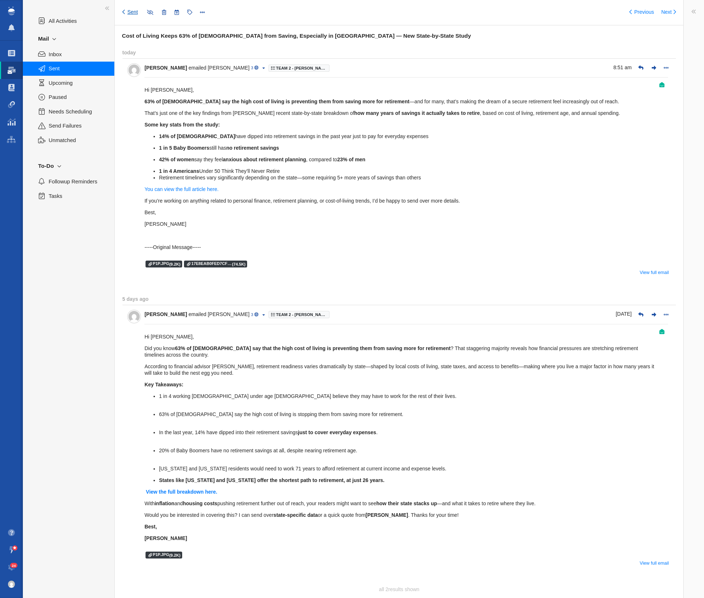
type input "message:1436244644"
click at [127, 10] on link "Sent" at bounding box center [130, 12] width 16 height 7
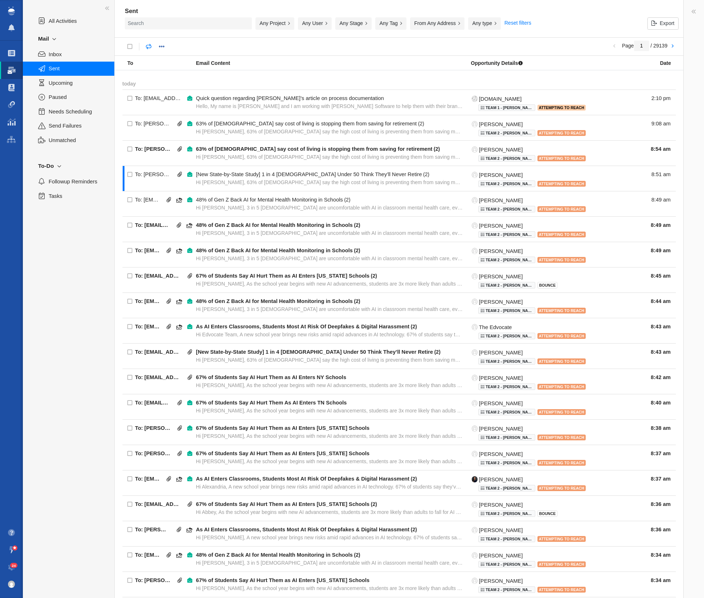
click at [126, 12] on strong "Sent" at bounding box center [131, 11] width 13 height 7
click at [325, 23] on button "Any User" at bounding box center [315, 23] width 34 height 12
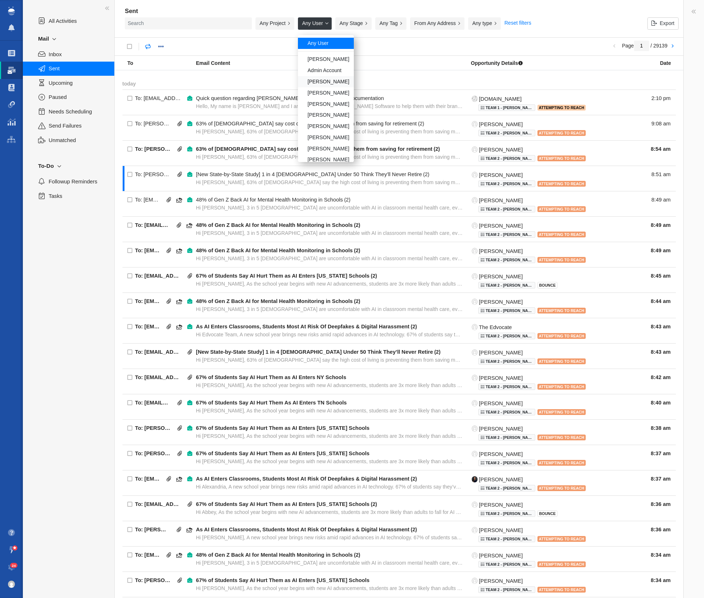
click at [332, 83] on div "[PERSON_NAME]" at bounding box center [326, 81] width 56 height 11
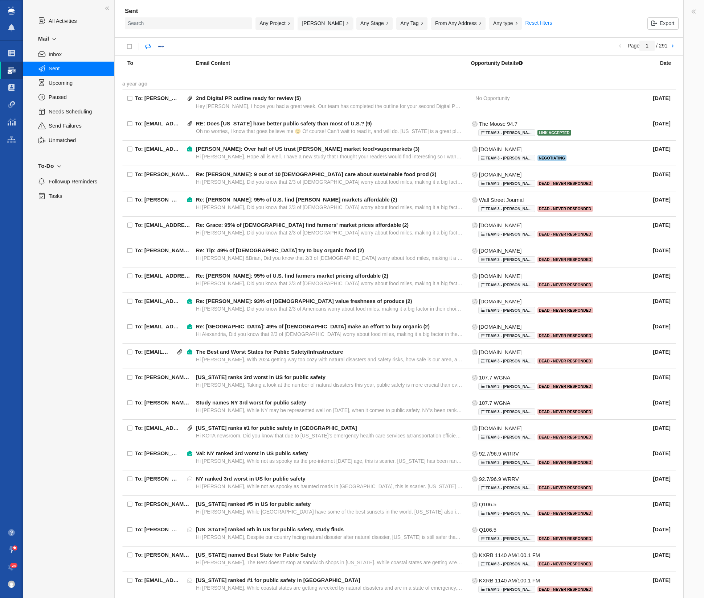
click at [315, 24] on button "[PERSON_NAME]" at bounding box center [325, 23] width 55 height 12
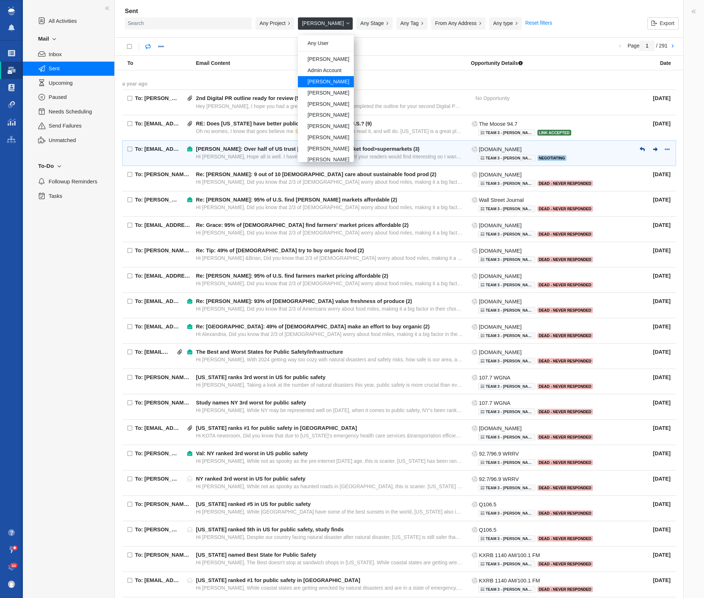
click at [318, 139] on div "[PERSON_NAME]" at bounding box center [326, 137] width 56 height 11
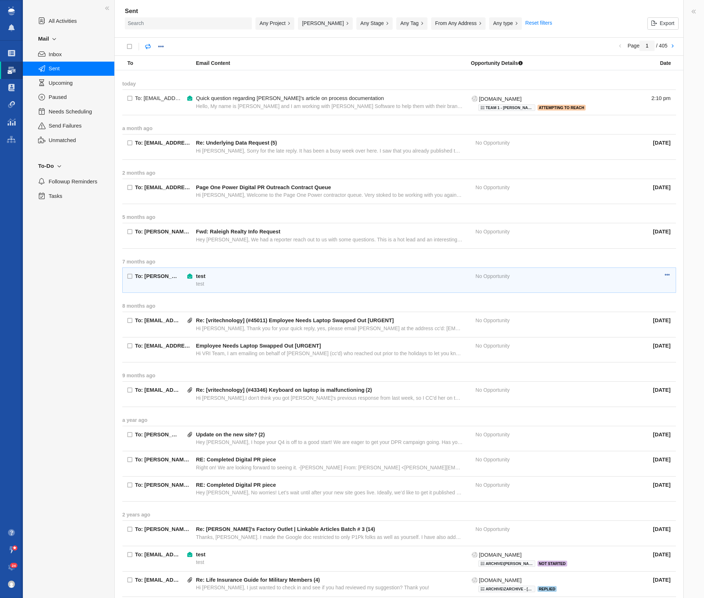
click at [285, 283] on div "test" at bounding box center [329, 284] width 267 height 7
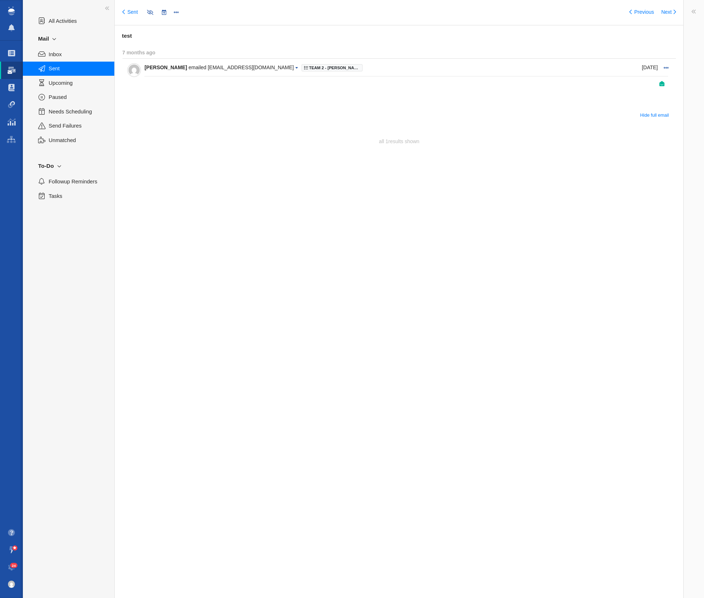
type input "message:1304839275"
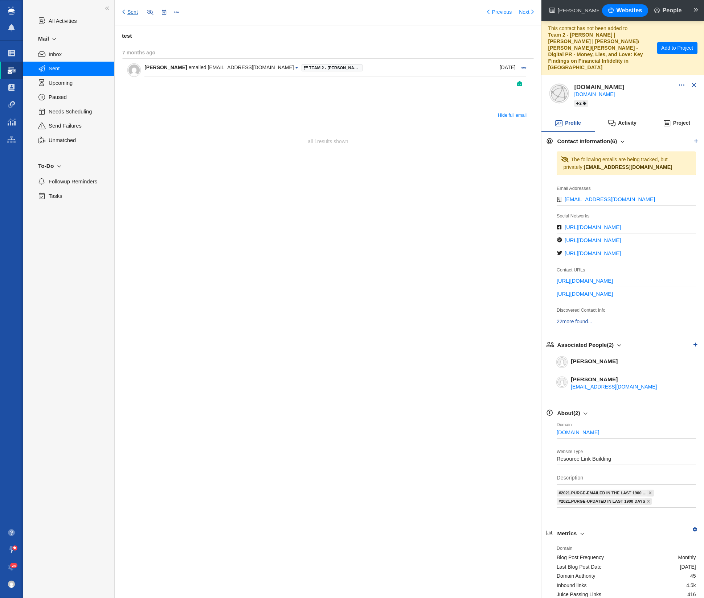
click at [129, 12] on link "Sent" at bounding box center [130, 12] width 16 height 7
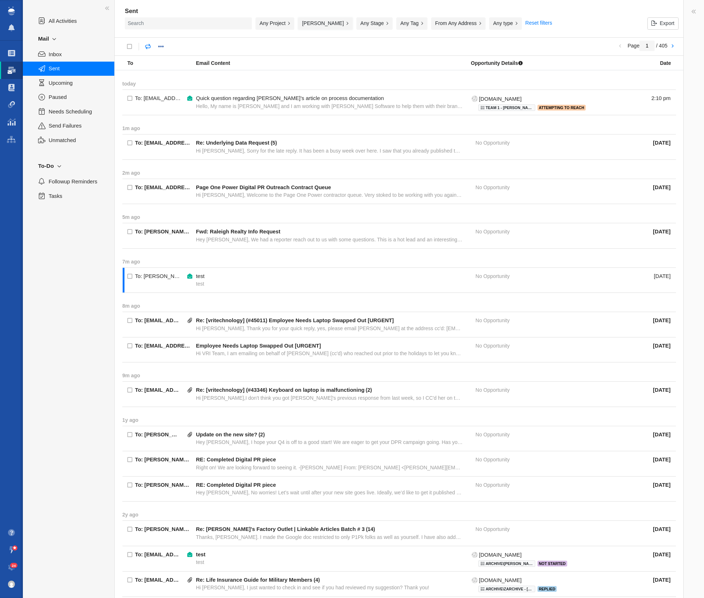
click at [323, 22] on button "[PERSON_NAME]" at bounding box center [325, 23] width 55 height 12
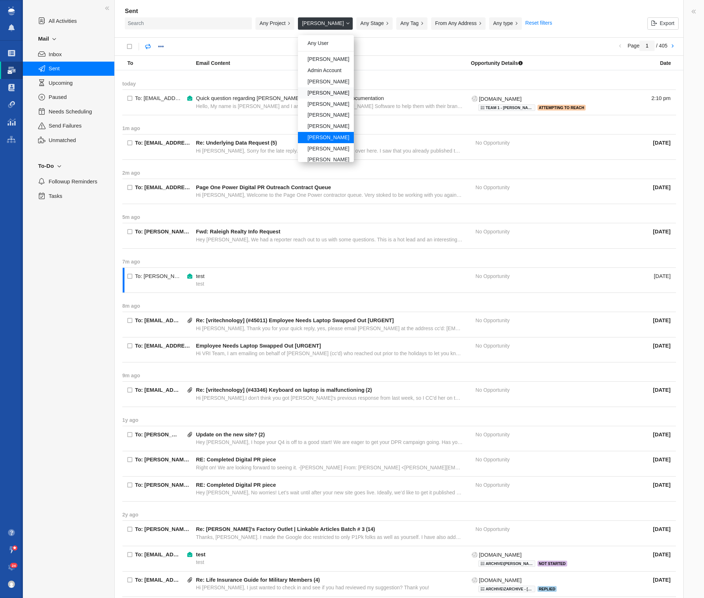
click at [329, 95] on div "[PERSON_NAME]" at bounding box center [326, 92] width 56 height 11
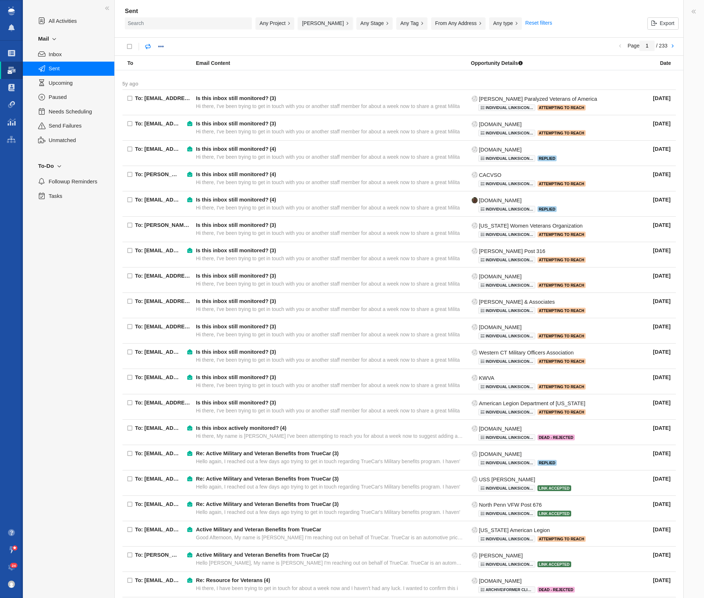
click at [319, 24] on button "[PERSON_NAME]" at bounding box center [325, 23] width 55 height 12
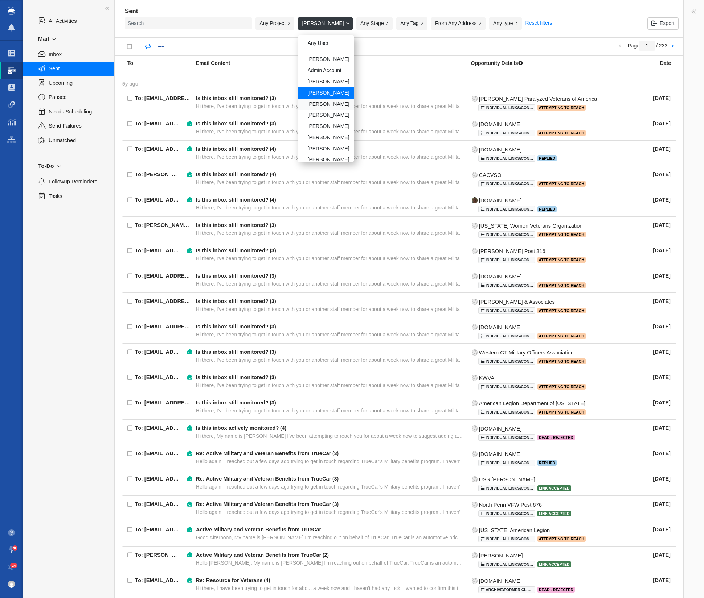
click at [319, 104] on div "[PERSON_NAME]" at bounding box center [326, 104] width 56 height 11
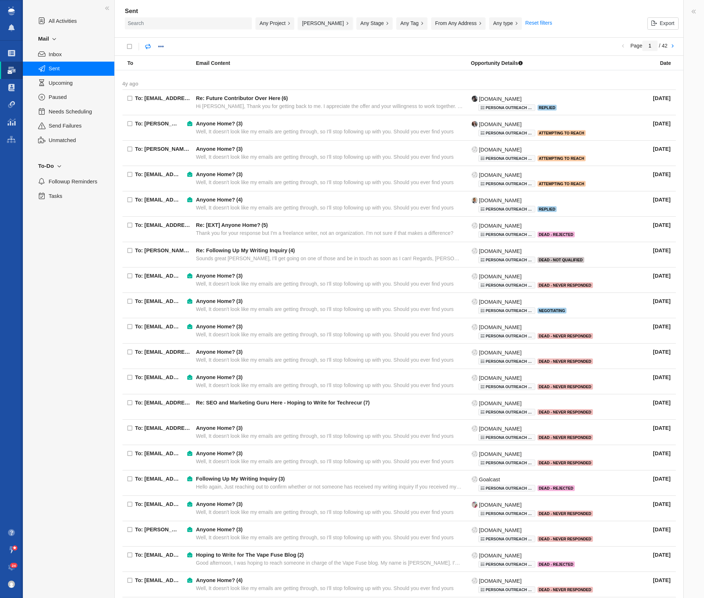
click at [322, 22] on button "[PERSON_NAME]" at bounding box center [325, 23] width 55 height 12
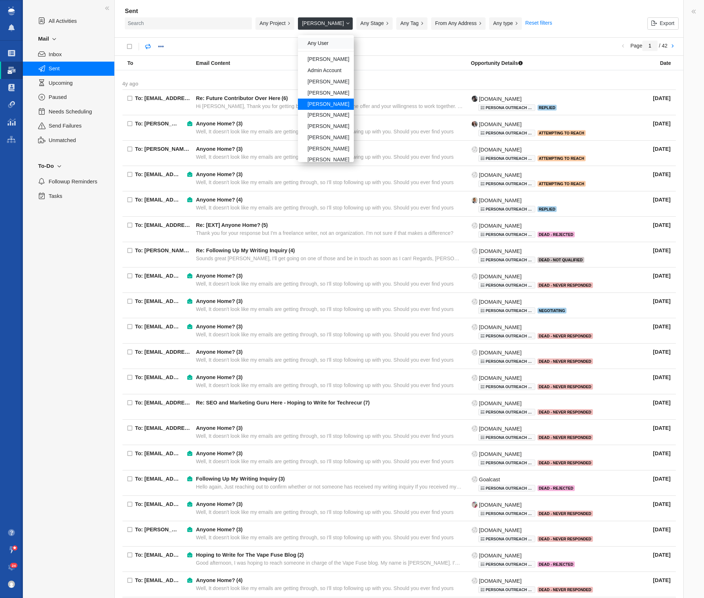
click at [322, 44] on div "Any User" at bounding box center [326, 43] width 56 height 11
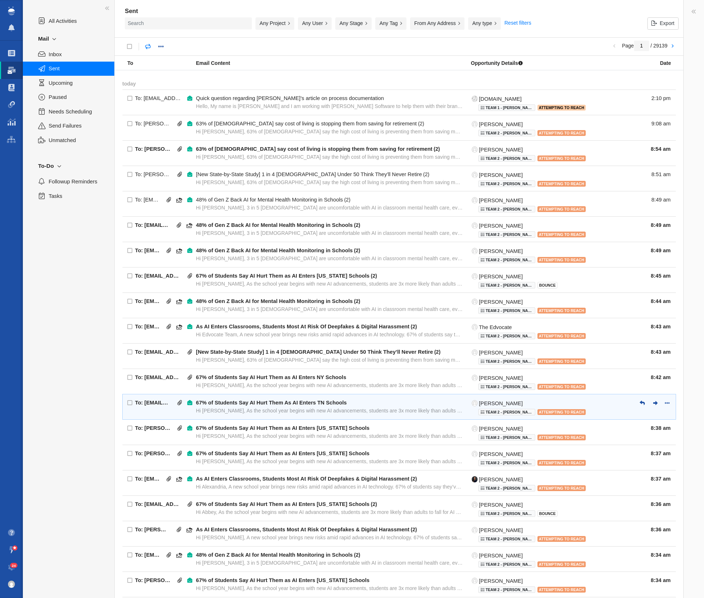
scroll to position [137, 0]
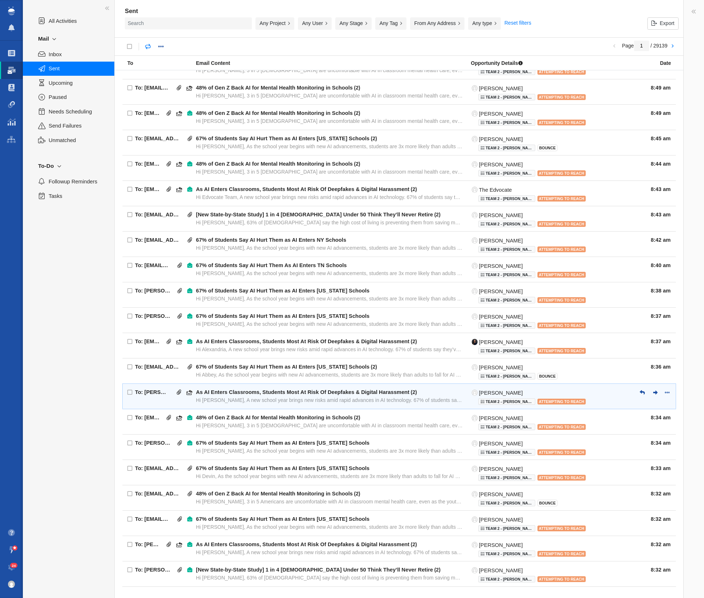
click at [440, 397] on div "Hi [PERSON_NAME], A new school year brings new risks amid rapid advances in AI …" at bounding box center [329, 400] width 267 height 7
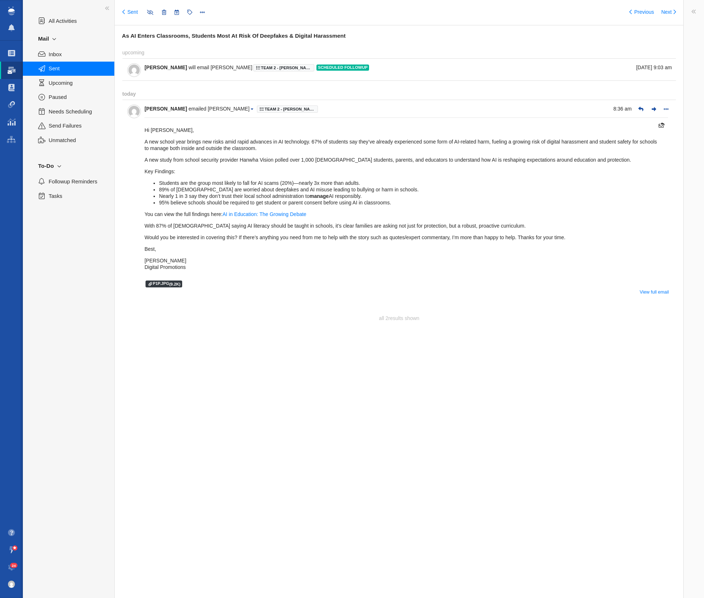
type input "message:1436234451"
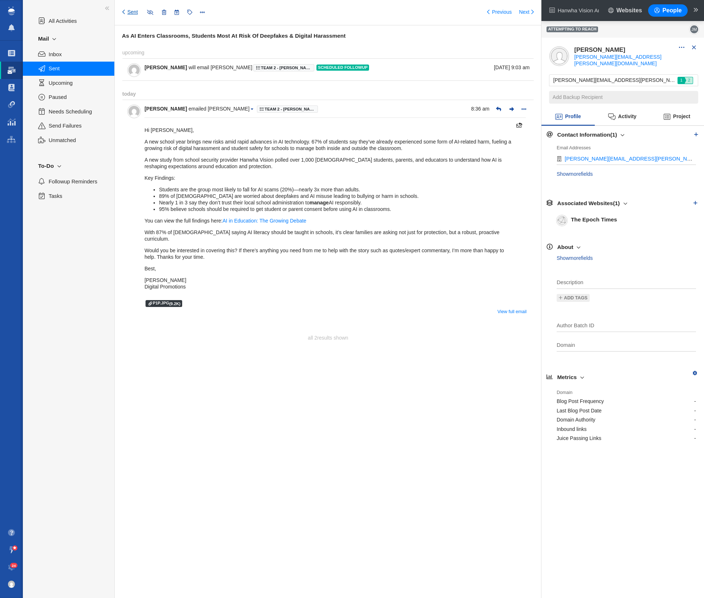
click at [129, 13] on link "Sent" at bounding box center [130, 12] width 16 height 7
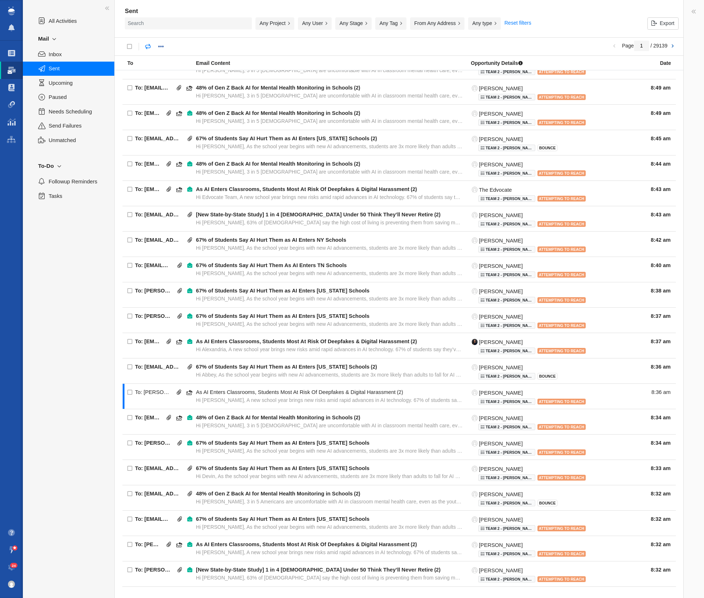
click at [465, 47] on link at bounding box center [672, 46] width 10 height 12
type input "2"
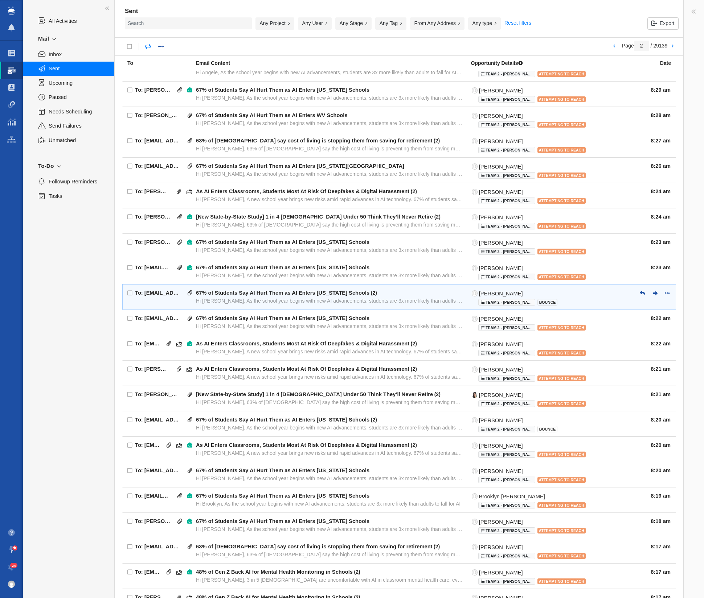
scroll to position [58, 0]
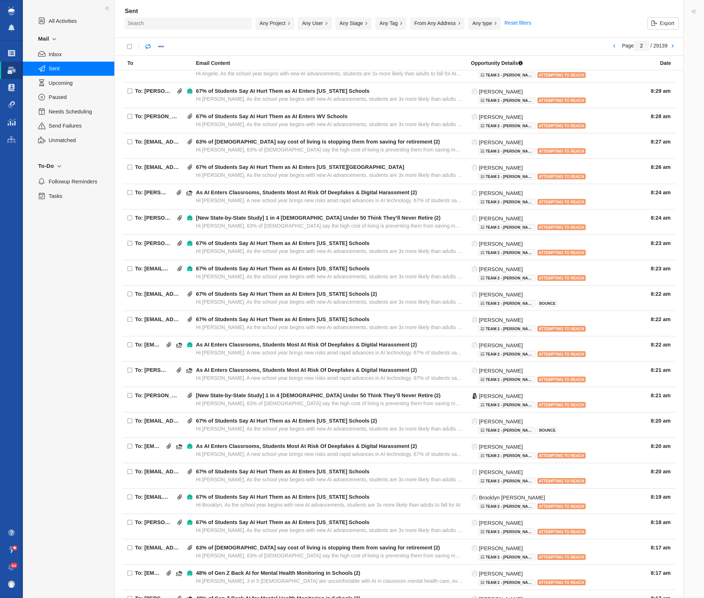
click at [318, 25] on button "Any User" at bounding box center [315, 23] width 34 height 12
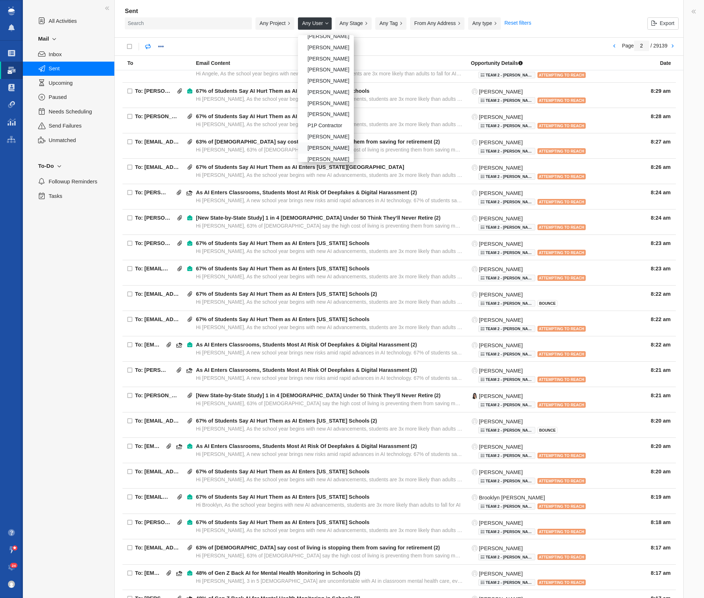
scroll to position [62, 0]
click at [330, 139] on div "[PERSON_NAME]" at bounding box center [326, 142] width 56 height 11
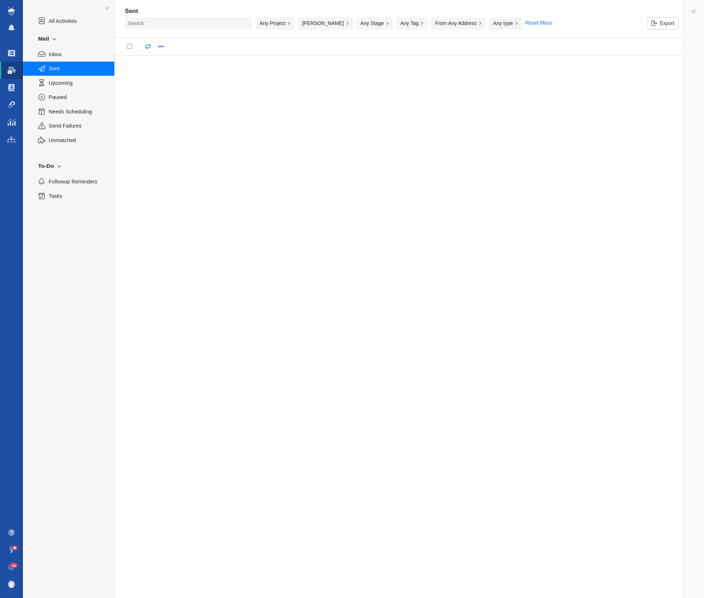
click at [321, 24] on button "[PERSON_NAME]" at bounding box center [325, 23] width 55 height 12
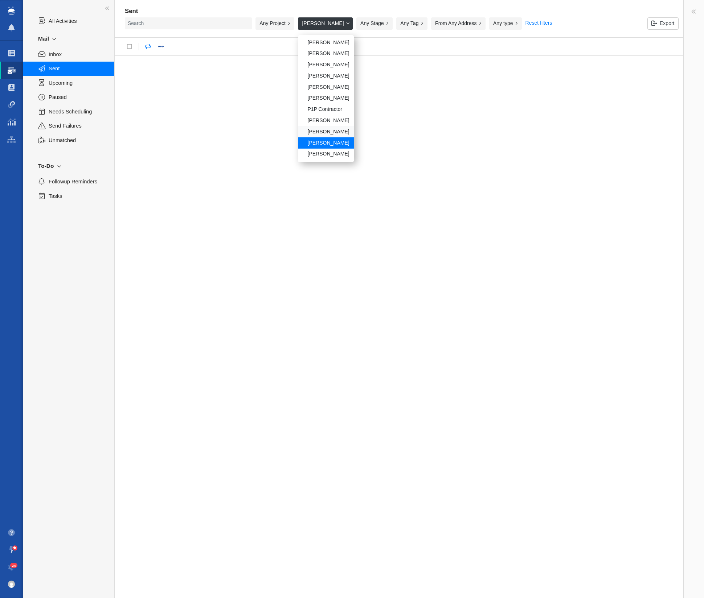
click at [321, 130] on div "[PERSON_NAME]" at bounding box center [326, 131] width 56 height 11
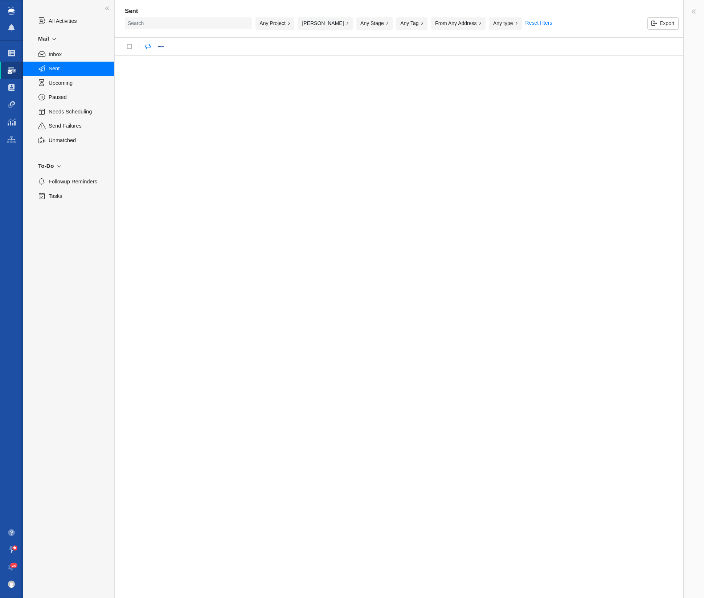
drag, startPoint x: 329, startPoint y: 24, endPoint x: 328, endPoint y: 29, distance: 4.8
click at [329, 24] on button "[PERSON_NAME]" at bounding box center [325, 23] width 55 height 12
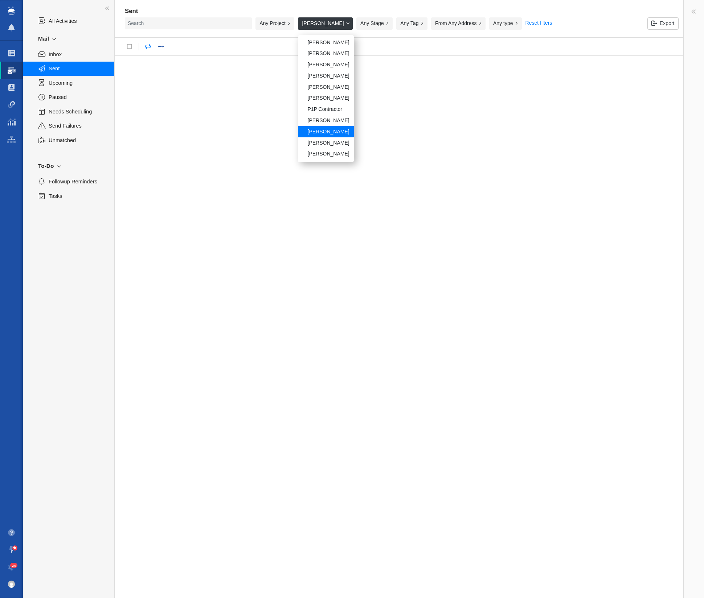
click at [323, 157] on div "[PERSON_NAME]" at bounding box center [326, 154] width 56 height 11
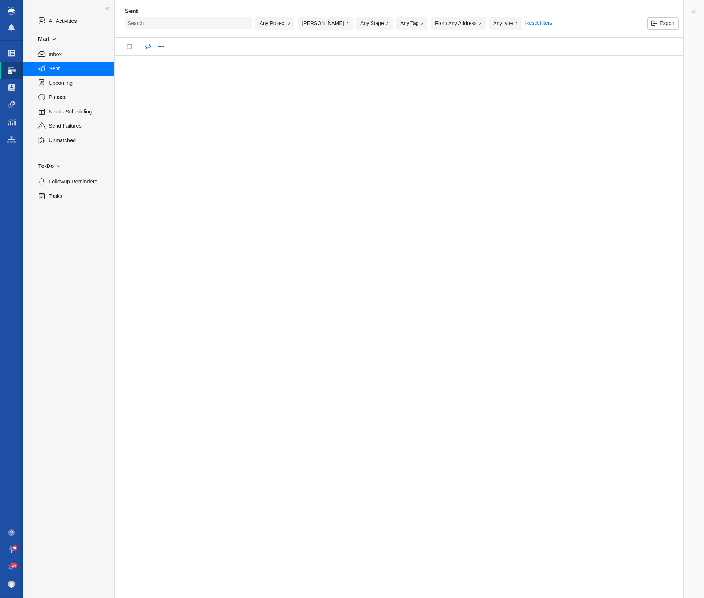
click at [318, 26] on button "[PERSON_NAME]" at bounding box center [325, 23] width 55 height 12
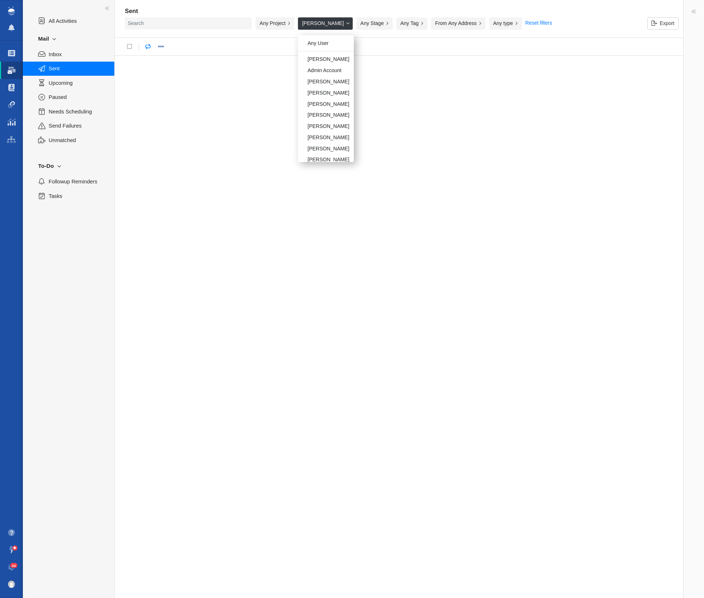
click at [329, 73] on div "Admin Account" at bounding box center [326, 70] width 56 height 11
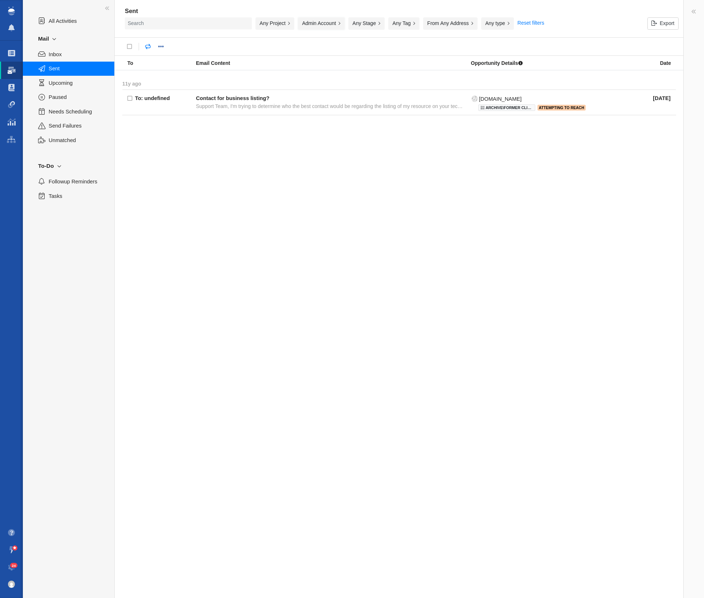
click at [322, 23] on button "Admin Account" at bounding box center [321, 23] width 47 height 12
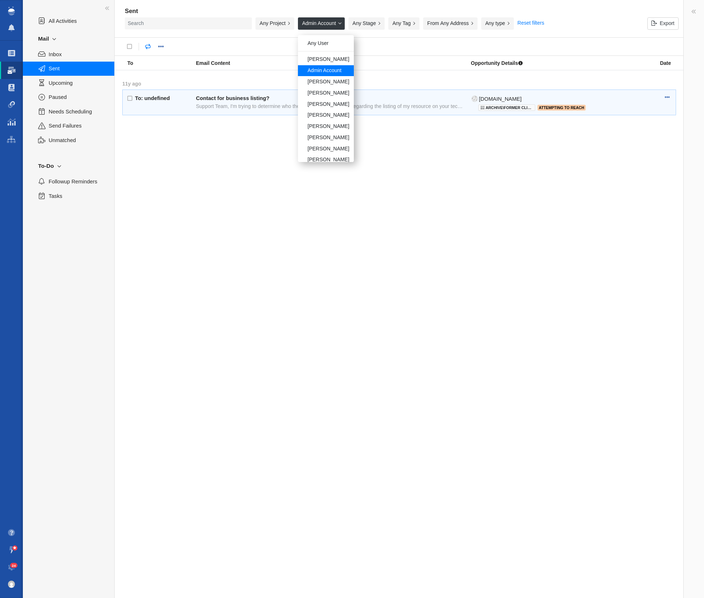
click at [323, 104] on div "[PERSON_NAME]" at bounding box center [326, 104] width 56 height 11
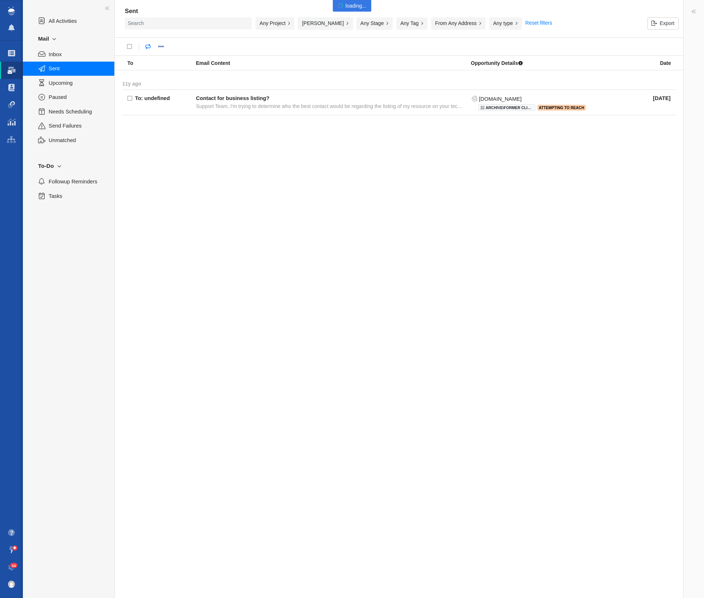
click at [322, 24] on button "[PERSON_NAME]" at bounding box center [325, 23] width 55 height 12
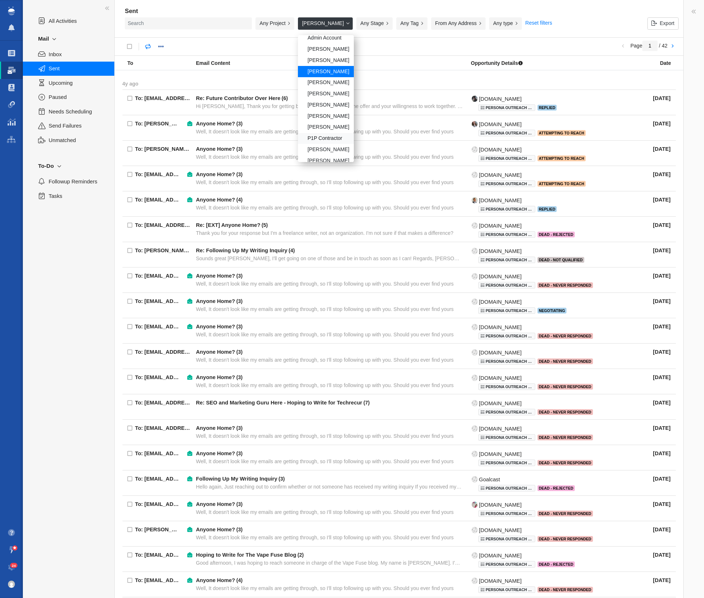
scroll to position [34, 0]
click at [325, 145] on div "[PERSON_NAME]" at bounding box center [326, 148] width 56 height 11
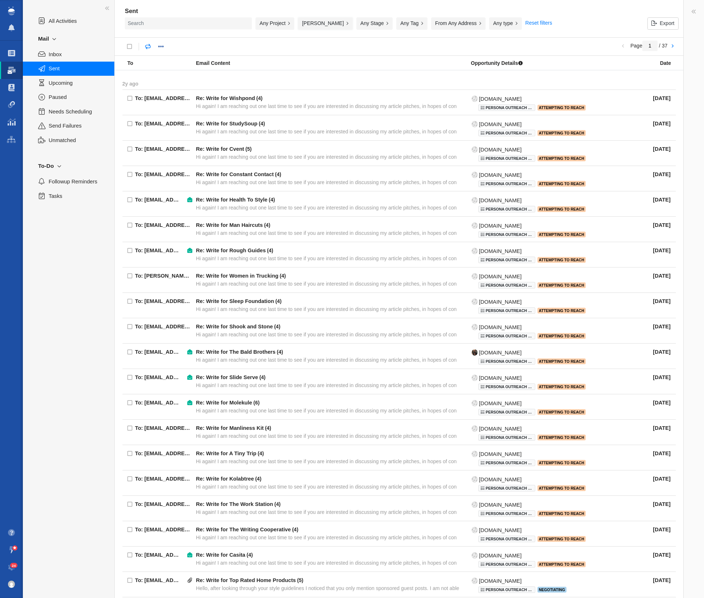
click at [331, 25] on button "[PERSON_NAME]" at bounding box center [325, 23] width 55 height 12
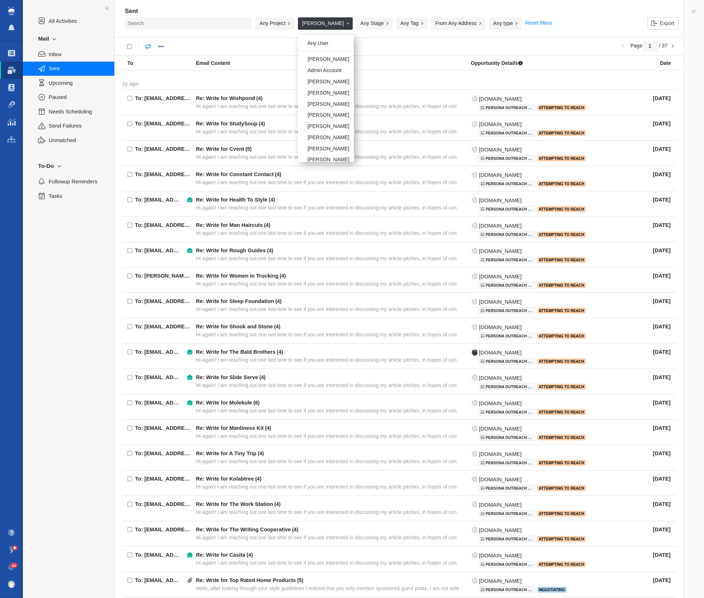
click at [328, 43] on div "Any User" at bounding box center [326, 43] width 56 height 11
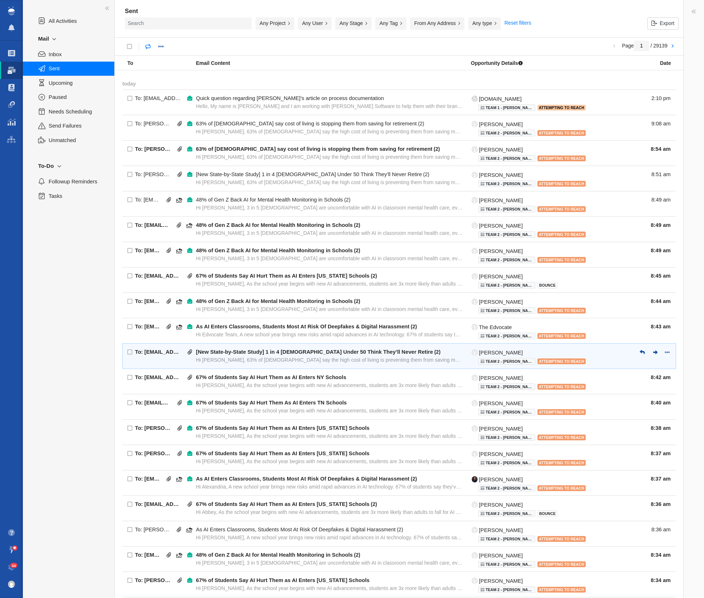
scroll to position [137, 0]
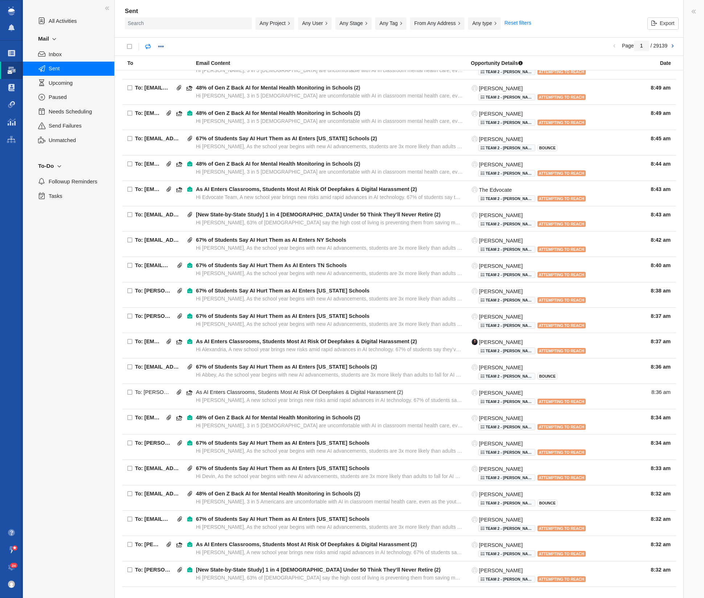
click at [465, 46] on link at bounding box center [672, 46] width 10 height 12
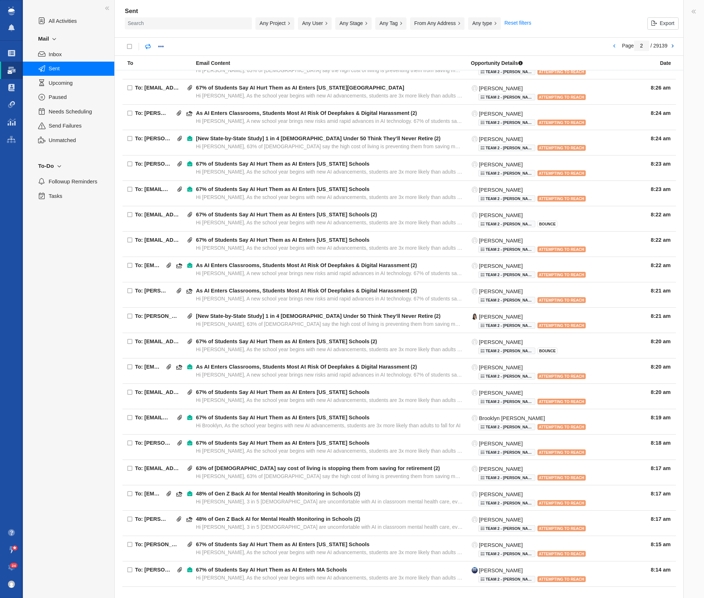
click at [465, 46] on link at bounding box center [672, 46] width 10 height 12
type input "3"
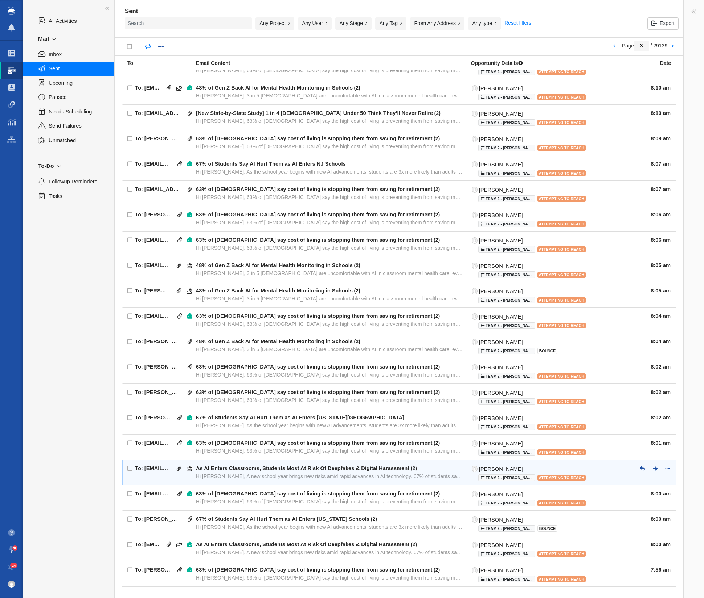
click at [442, 467] on div "As AI Enters Classrooms, Students Most At Risk Of Deepfakes & Digital Harassmen…" at bounding box center [329, 468] width 267 height 7
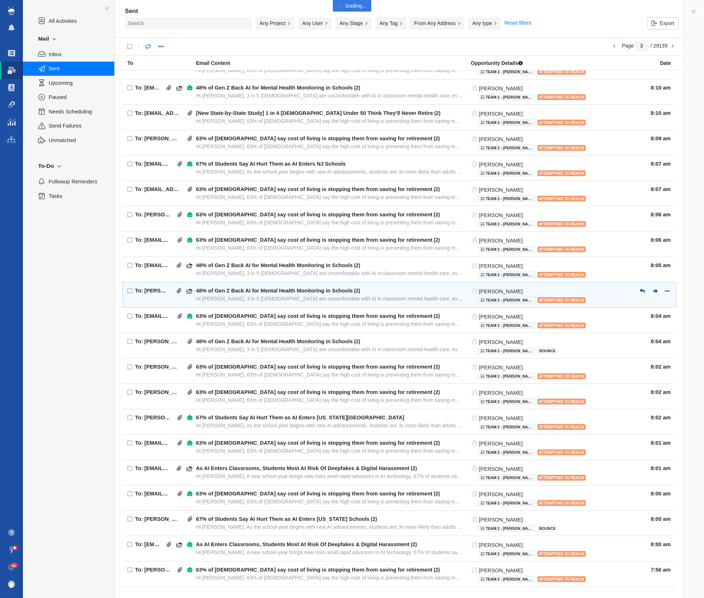
type input "message:1436193630"
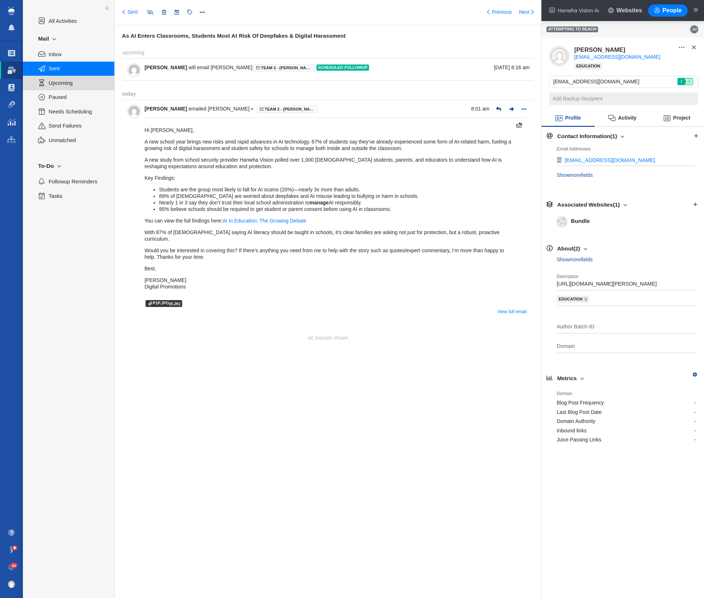
click at [66, 83] on span "Upcoming" at bounding box center [78, 83] width 58 height 8
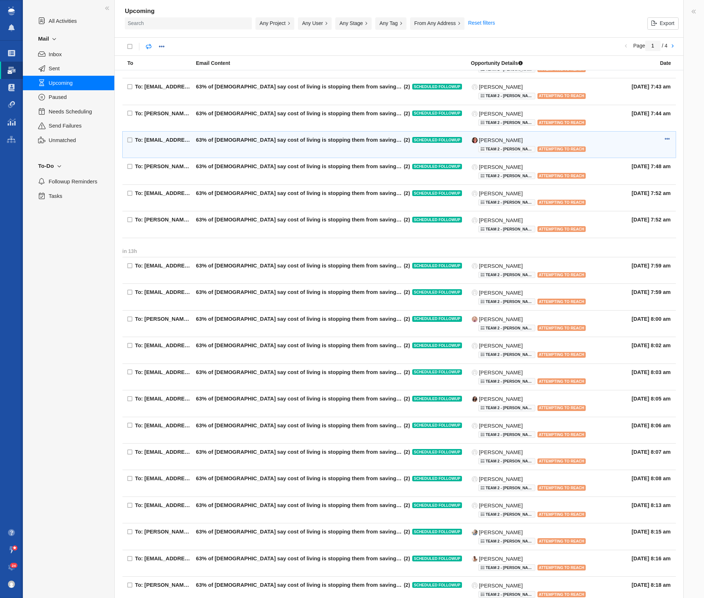
click at [176, 140] on div "To: [EMAIL_ADDRESS][DOMAIN_NAME]" at bounding box center [163, 145] width 56 height 16
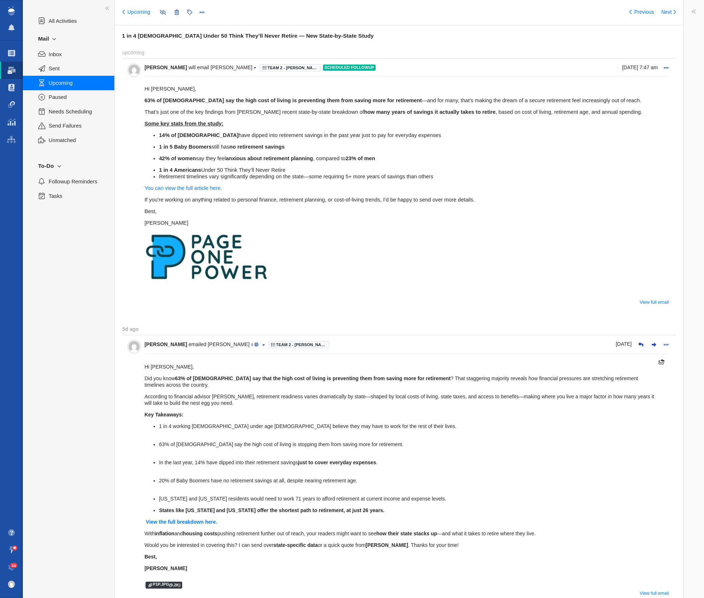
type input "message:1432204061"
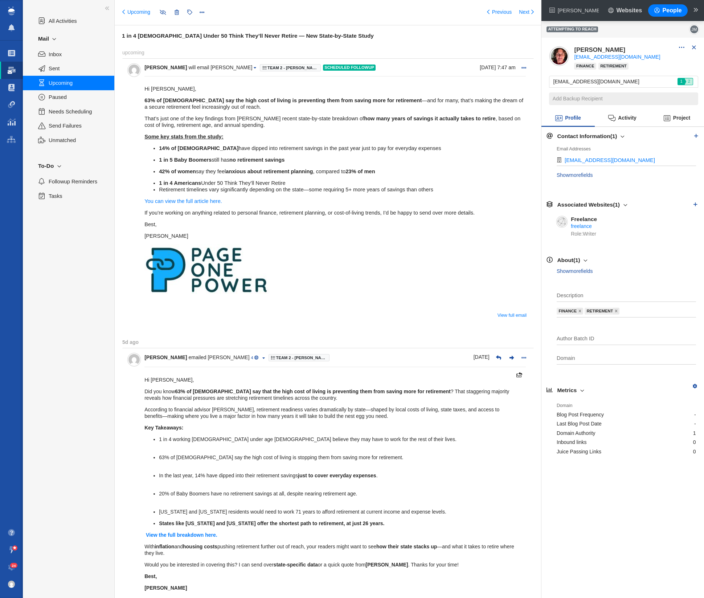
drag, startPoint x: 133, startPoint y: 15, endPoint x: 650, endPoint y: 266, distance: 575.0
click at [133, 15] on link "Upcoming" at bounding box center [136, 12] width 28 height 7
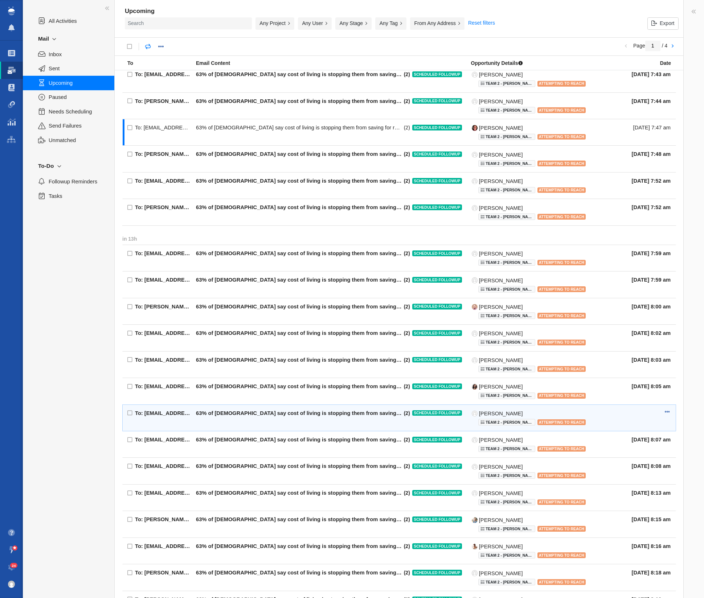
scroll to position [21, 0]
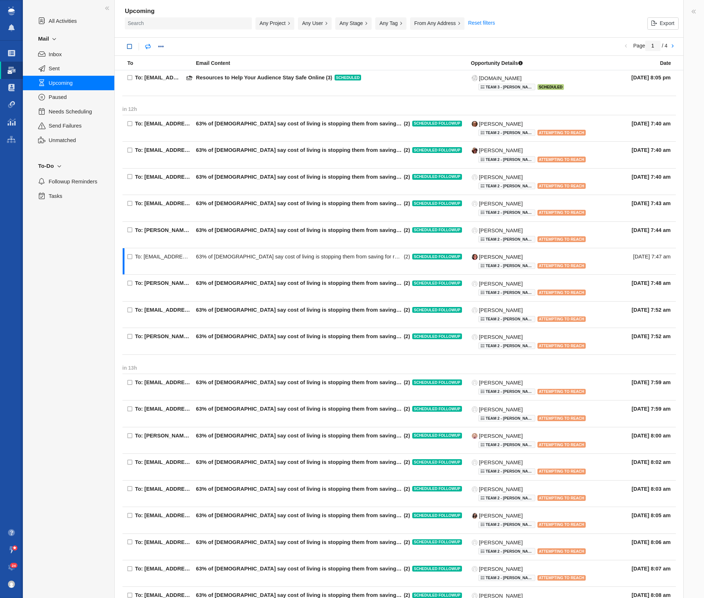
click at [128, 49] on link at bounding box center [129, 46] width 13 height 13
checkbox input "true"
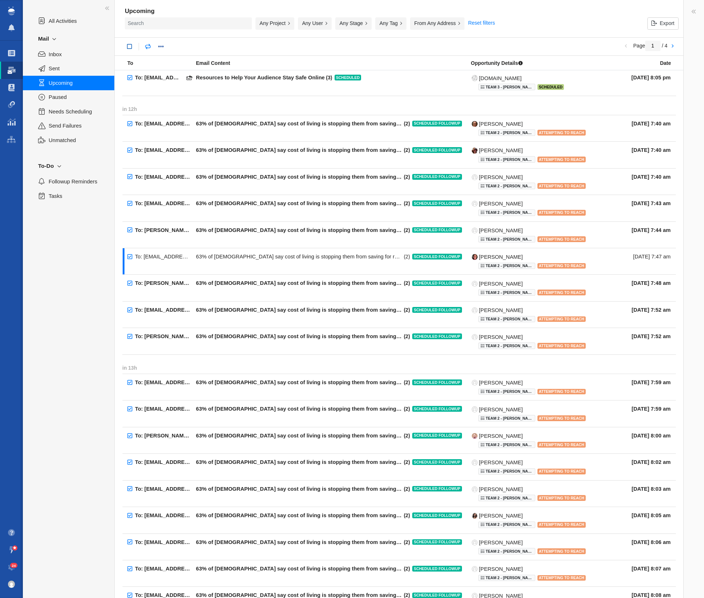
checkbox input "true"
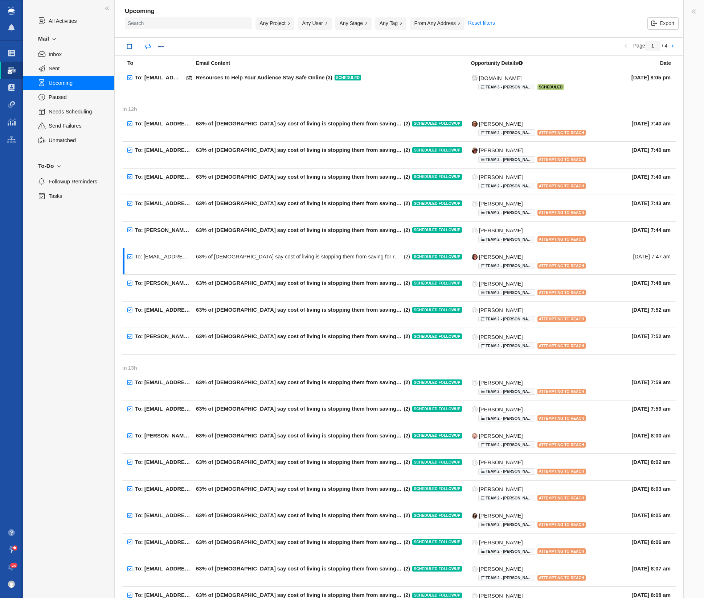
checkbox input "true"
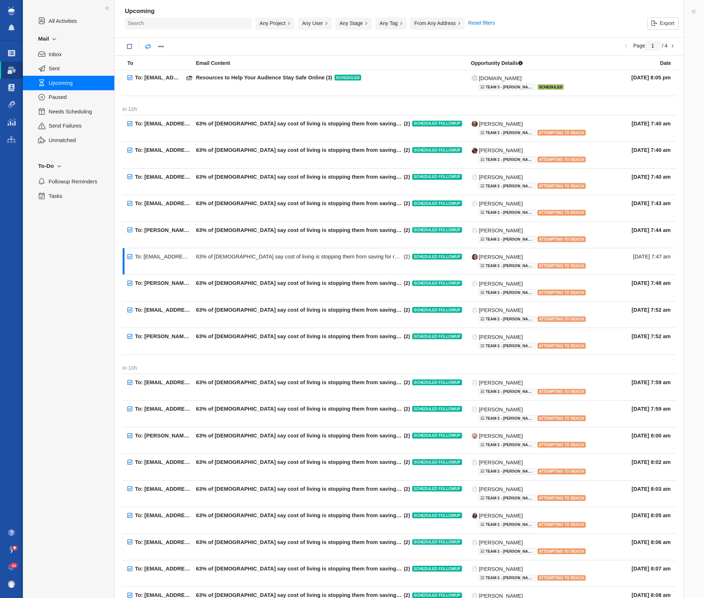
checkbox input "true"
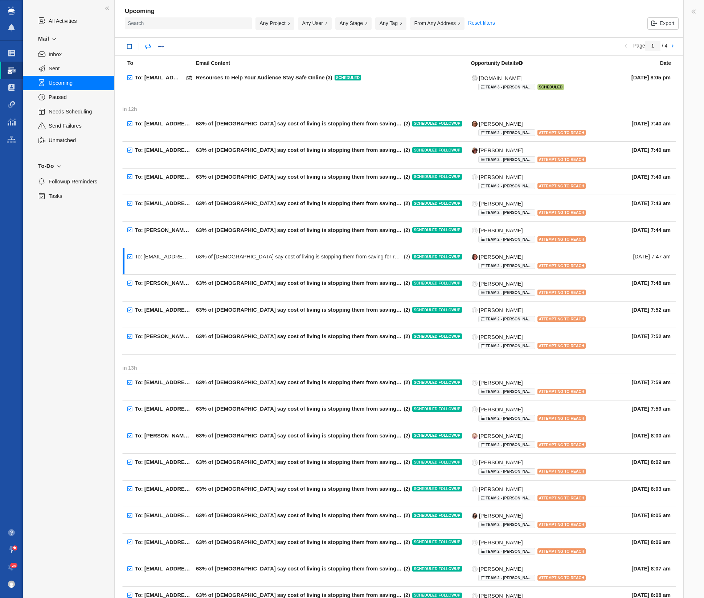
checkbox input "true"
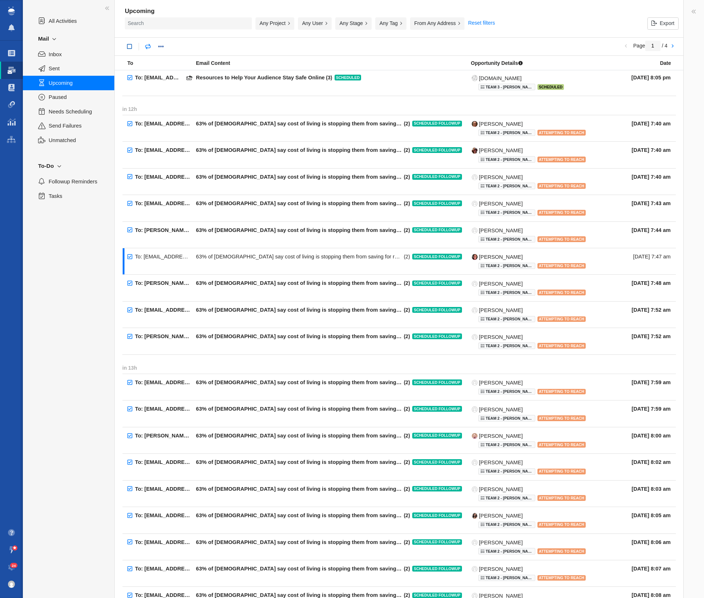
checkbox input "true"
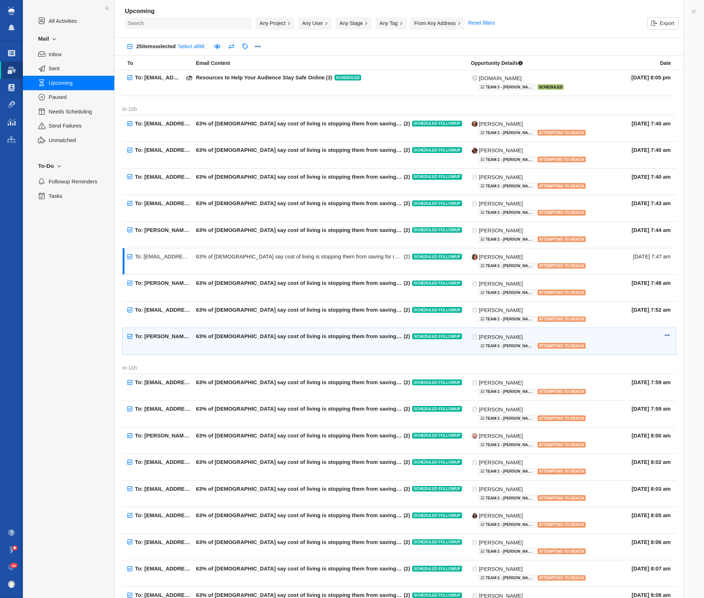
scroll to position [184, 0]
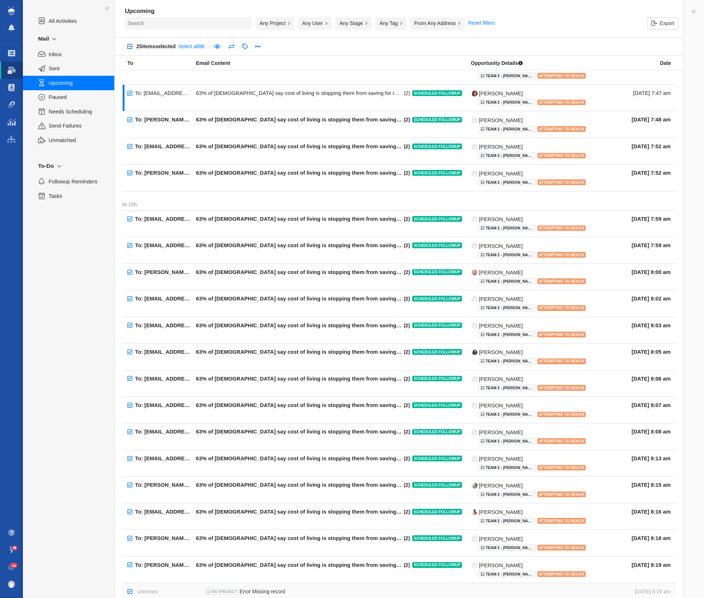
click at [130, 46] on link at bounding box center [129, 46] width 13 height 13
checkbox input "false"
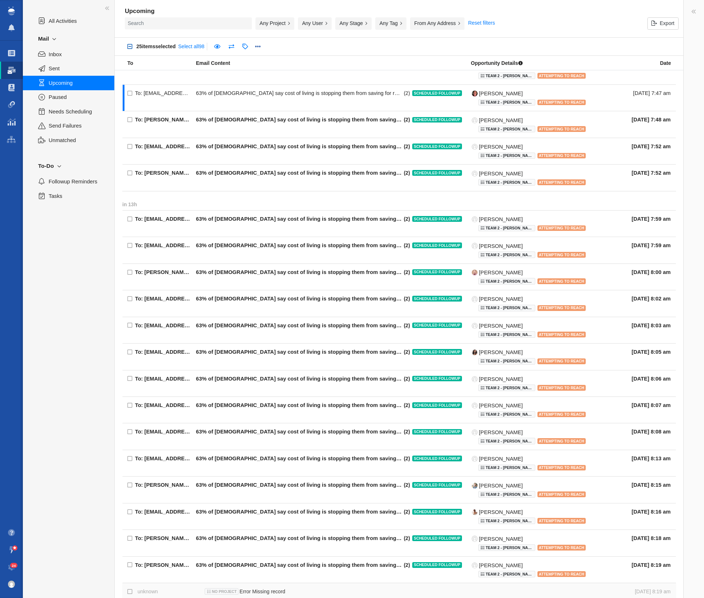
checkbox input "false"
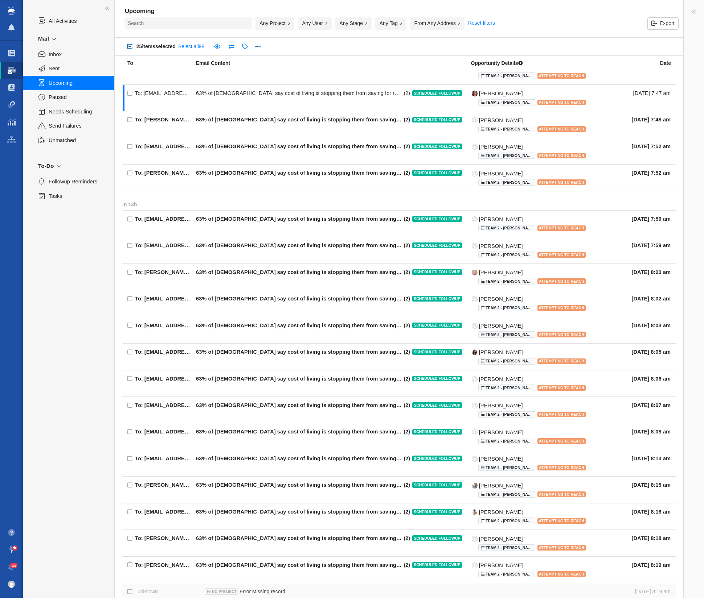
checkbox input "false"
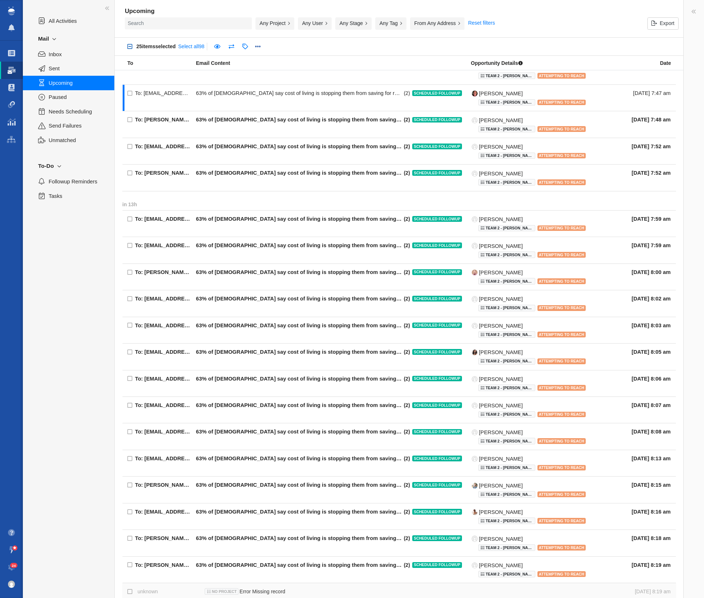
checkbox input "false"
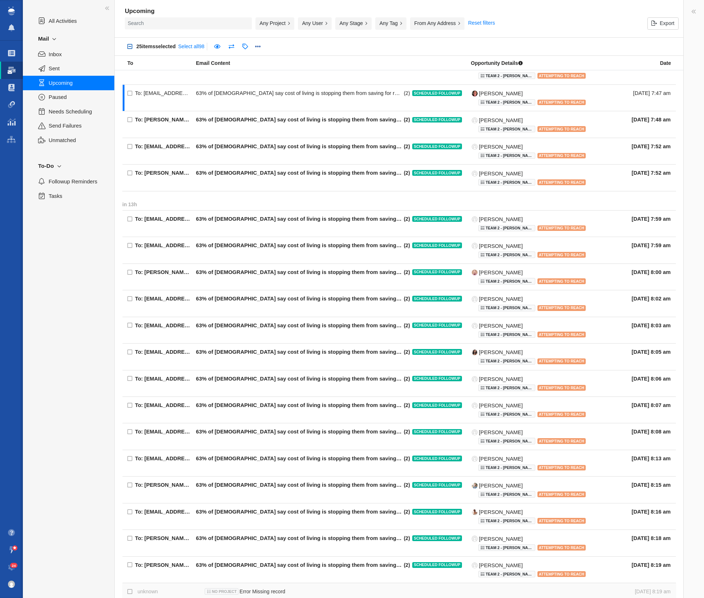
checkbox input "false"
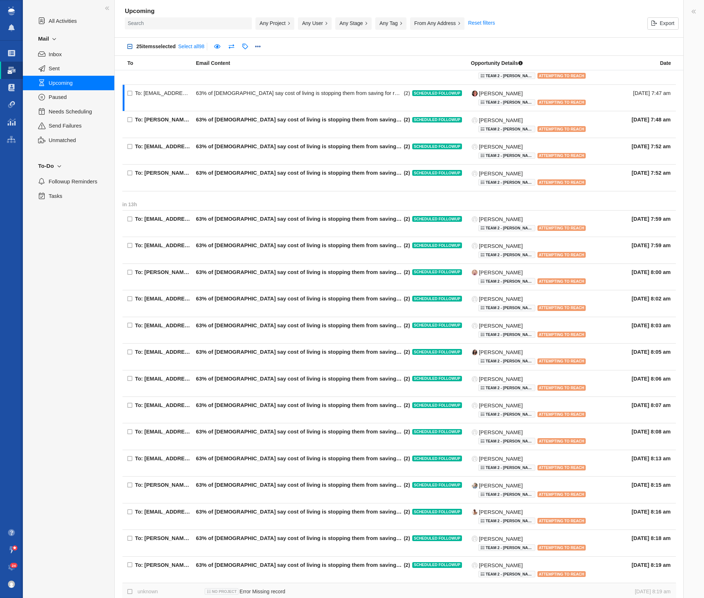
checkbox input "false"
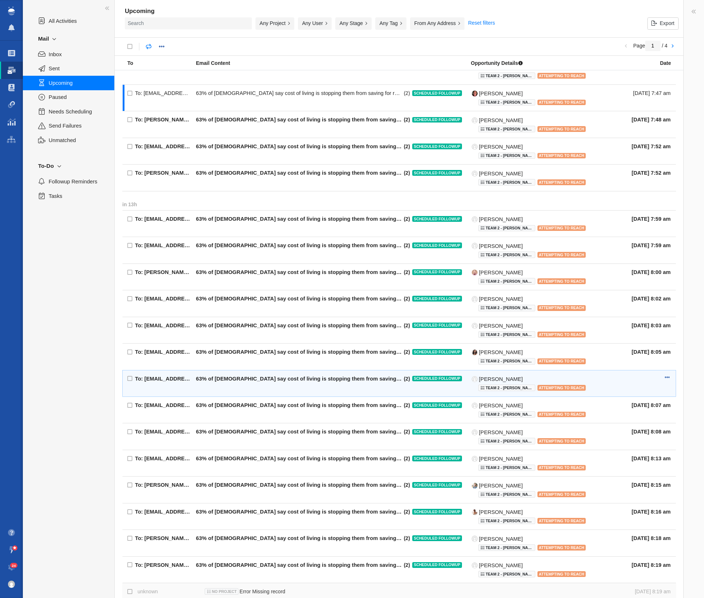
click at [350, 376] on div "63% of [DEMOGRAPHIC_DATA] say cost of living is stopping them from saving for r…" at bounding box center [329, 384] width 267 height 16
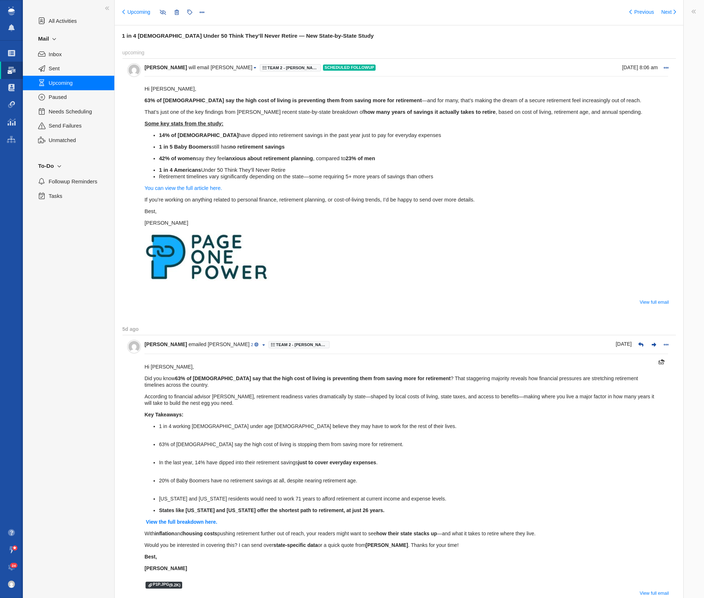
type input "message:1432199422"
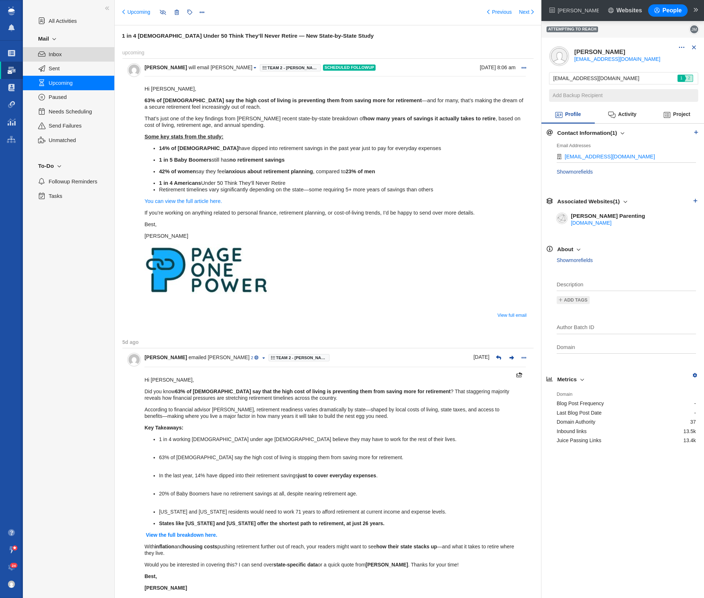
click at [66, 53] on span "Inbox" at bounding box center [78, 54] width 58 height 8
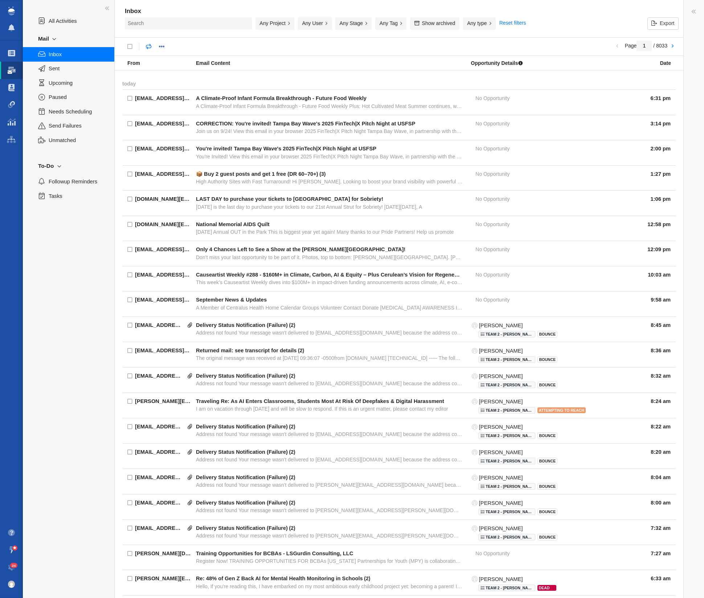
click at [308, 23] on button "Any User" at bounding box center [315, 23] width 34 height 12
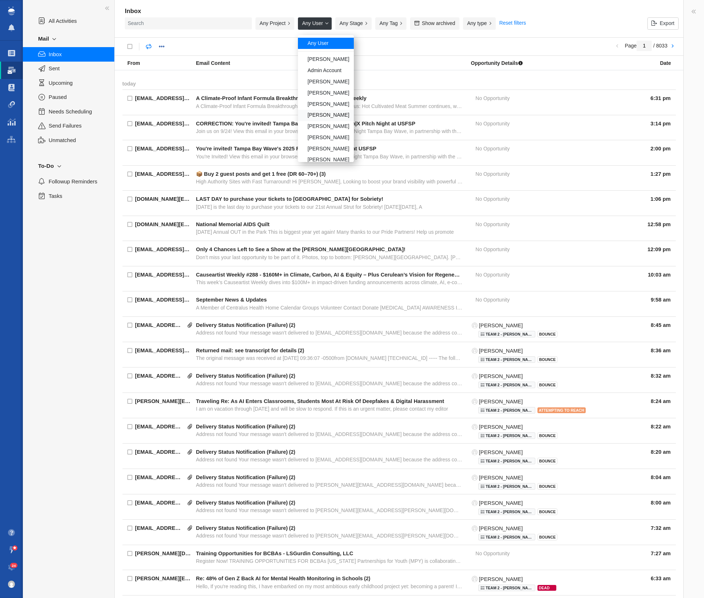
click at [315, 116] on div "[PERSON_NAME]" at bounding box center [326, 115] width 56 height 11
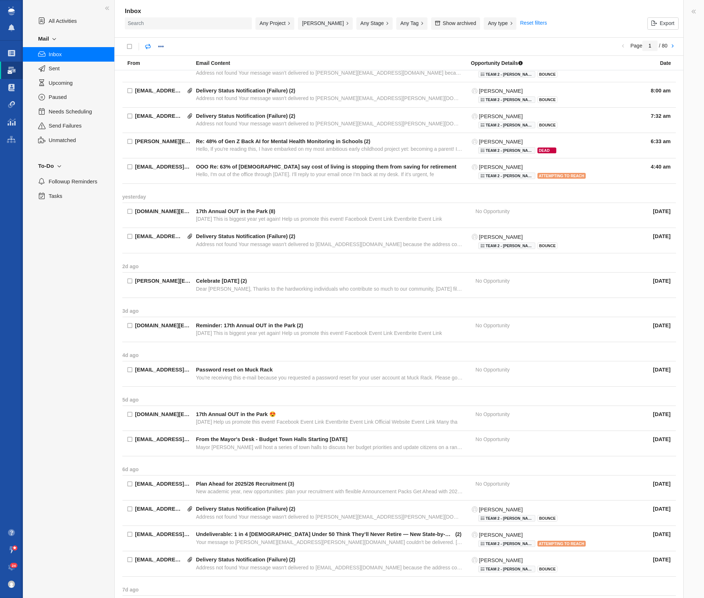
scroll to position [268, 0]
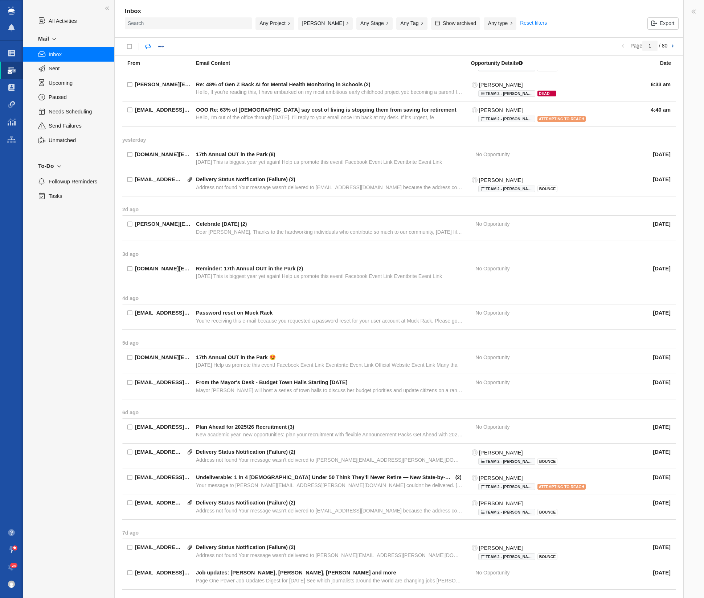
click at [465, 42] on link at bounding box center [672, 46] width 10 height 12
type input "2"
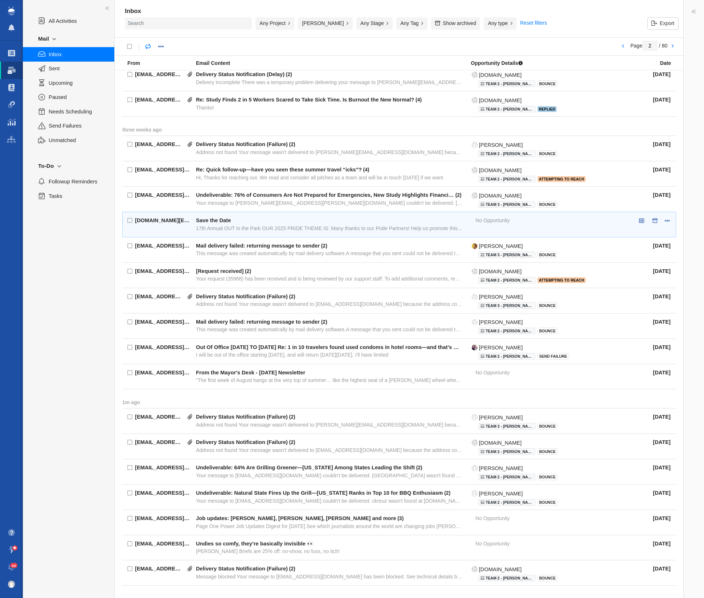
scroll to position [191, 0]
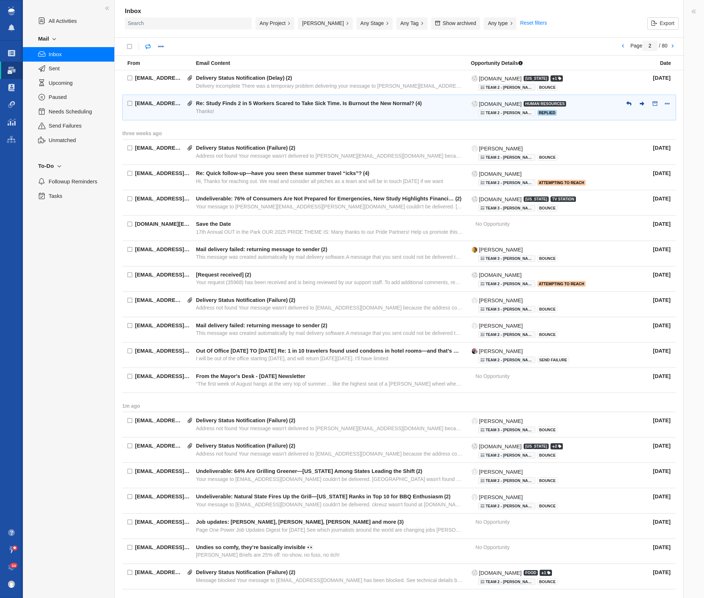
click at [235, 114] on div "[EMAIL_ADDRESS][DOMAIN_NAME] Re: Study Finds 2 in 5 Workers Scared to Take Sick…" at bounding box center [402, 108] width 545 height 26
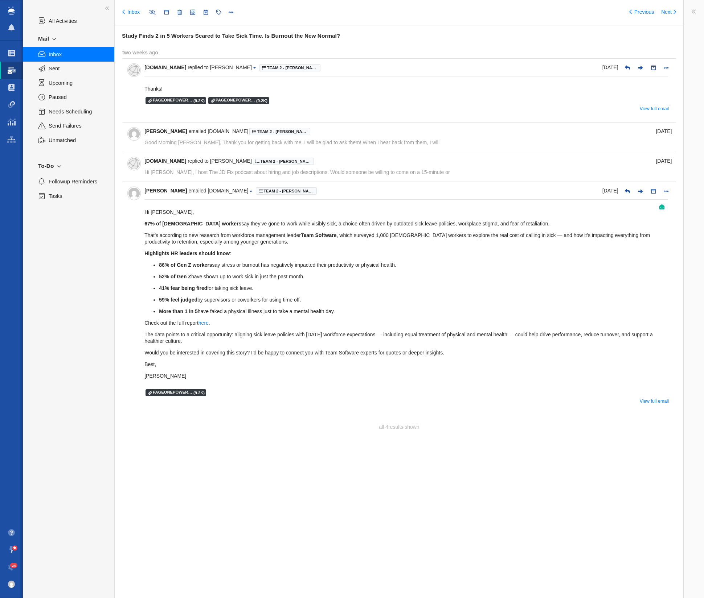
type input "message:1422057113"
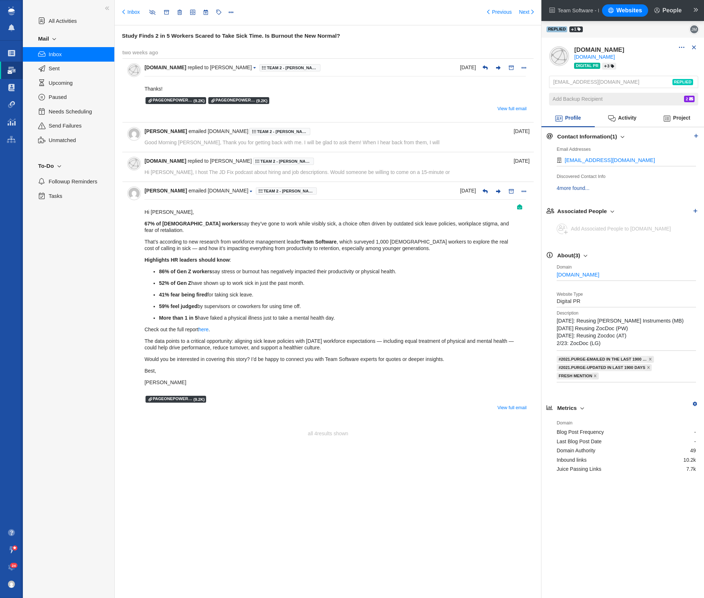
drag, startPoint x: 397, startPoint y: 255, endPoint x: 393, endPoint y: 193, distance: 62.1
click at [397, 255] on div "Hi [PERSON_NAME], 67% of [DEMOGRAPHIC_DATA] workers say they’ve gone to work wh…" at bounding box center [329, 297] width 371 height 177
click at [378, 168] on div "[DOMAIN_NAME] replied to [PERSON_NAME] Team 2 - [PERSON_NAME] | [PERSON_NAME] |…" at bounding box center [334, 166] width 381 height 19
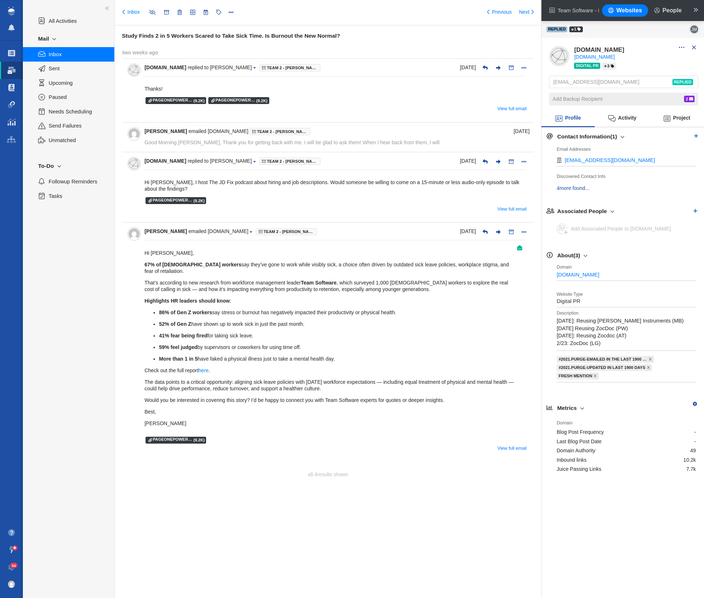
click at [337, 137] on div "[PERSON_NAME] emailed [DOMAIN_NAME] Team 2 - [PERSON_NAME] | [PERSON_NAME] | [P…" at bounding box center [334, 137] width 381 height 19
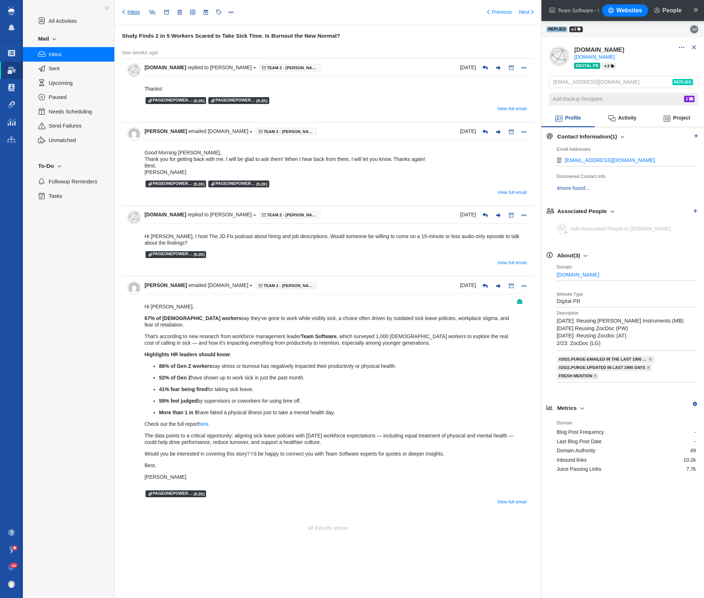
click at [125, 12] on link "Inbox" at bounding box center [130, 12] width 17 height 7
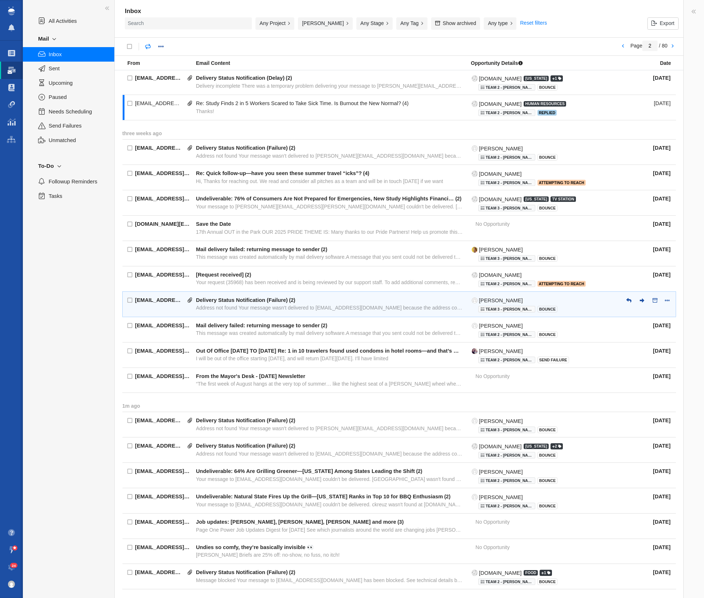
scroll to position [190, 0]
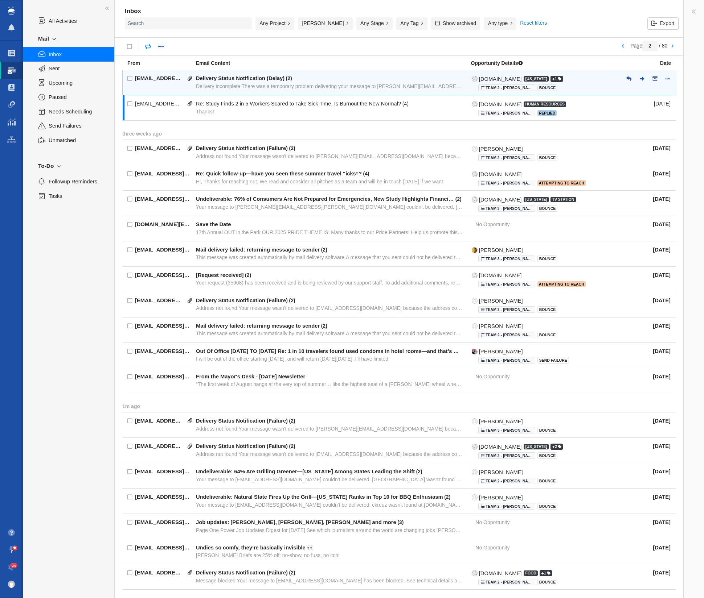
click at [337, 78] on div "Delivery Status Notification (Delay) ( 2 )" at bounding box center [329, 78] width 267 height 7
type input "message:1422170131"
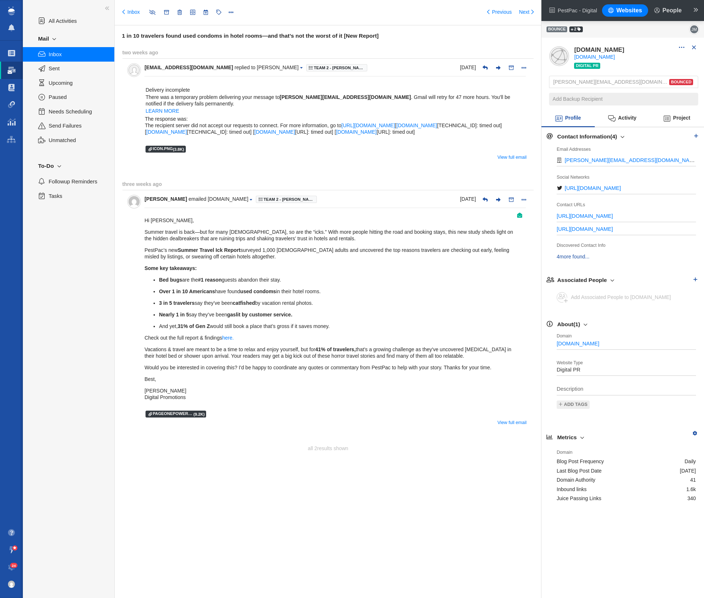
click at [301, 306] on p "3 in 5 travelers say they’ve been catfished by vacation rental photos." at bounding box center [337, 303] width 356 height 7
